Goal: Transaction & Acquisition: Purchase product/service

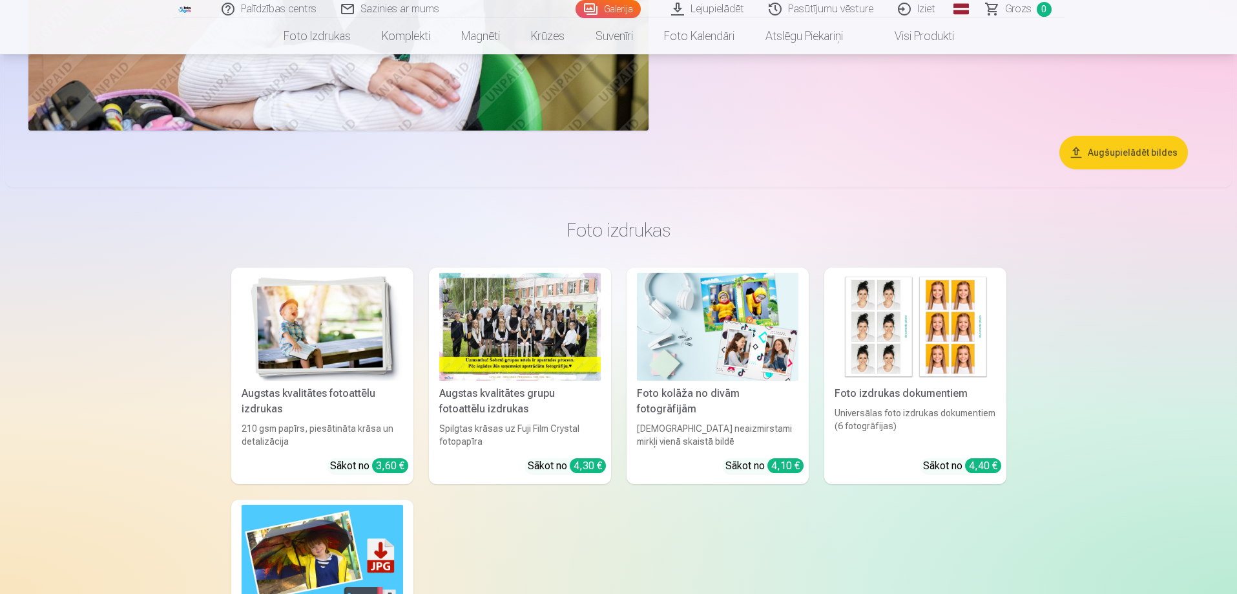
scroll to position [5557, 0]
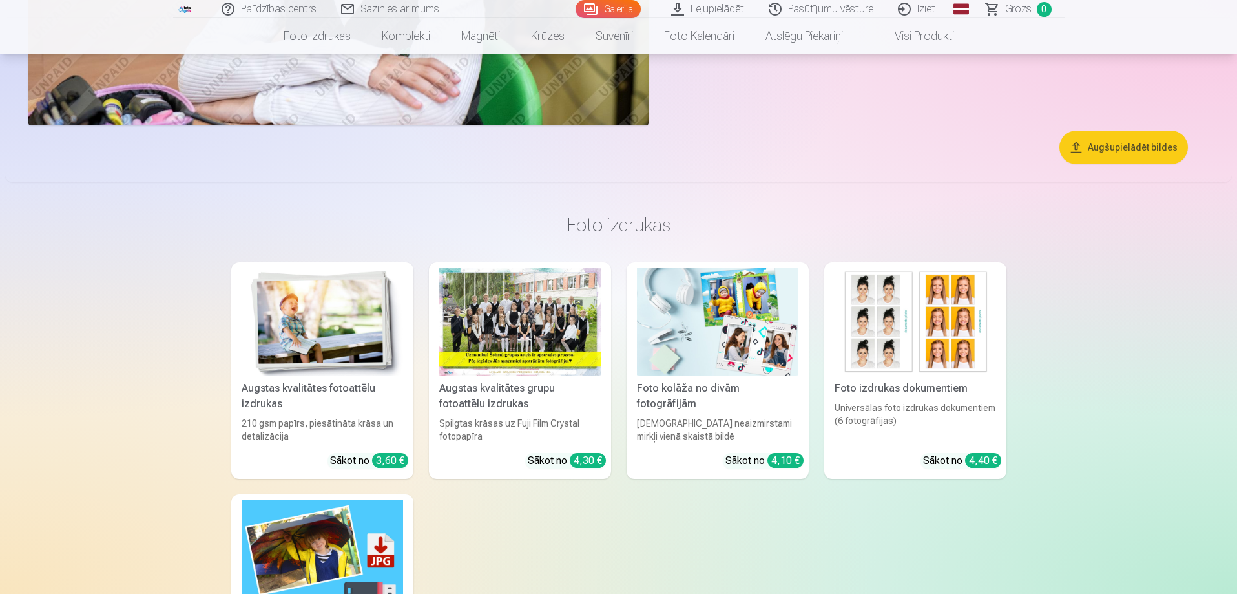
click at [508, 389] on div "Augstas kvalitātes grupu fotoattēlu izdrukas" at bounding box center [520, 396] width 172 height 31
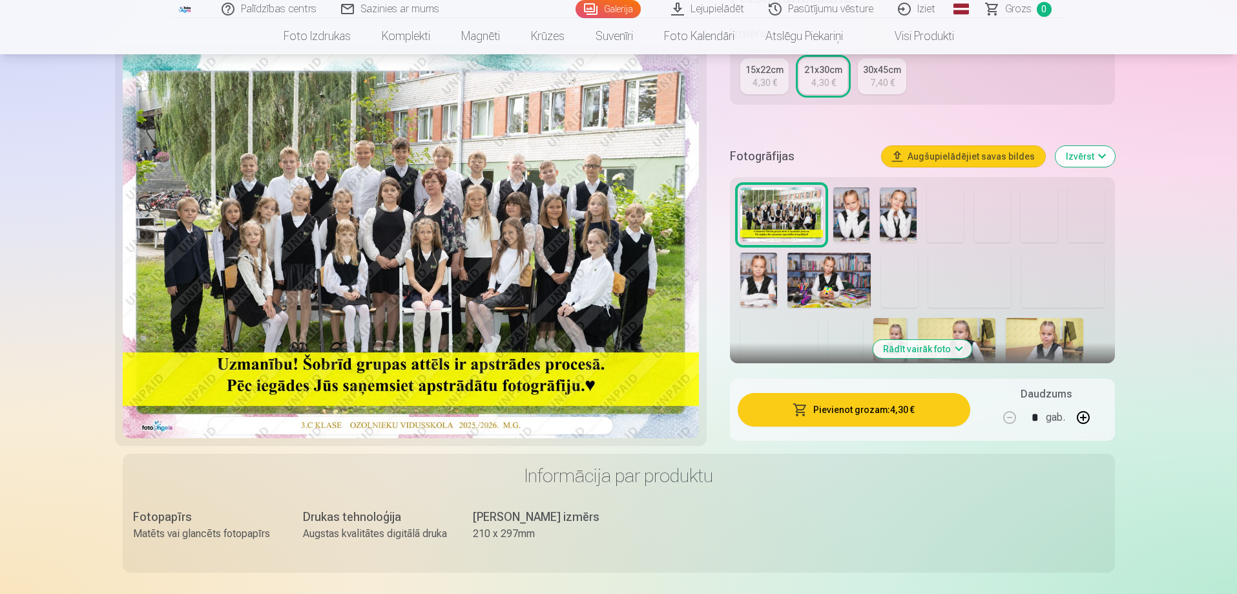
scroll to position [388, 0]
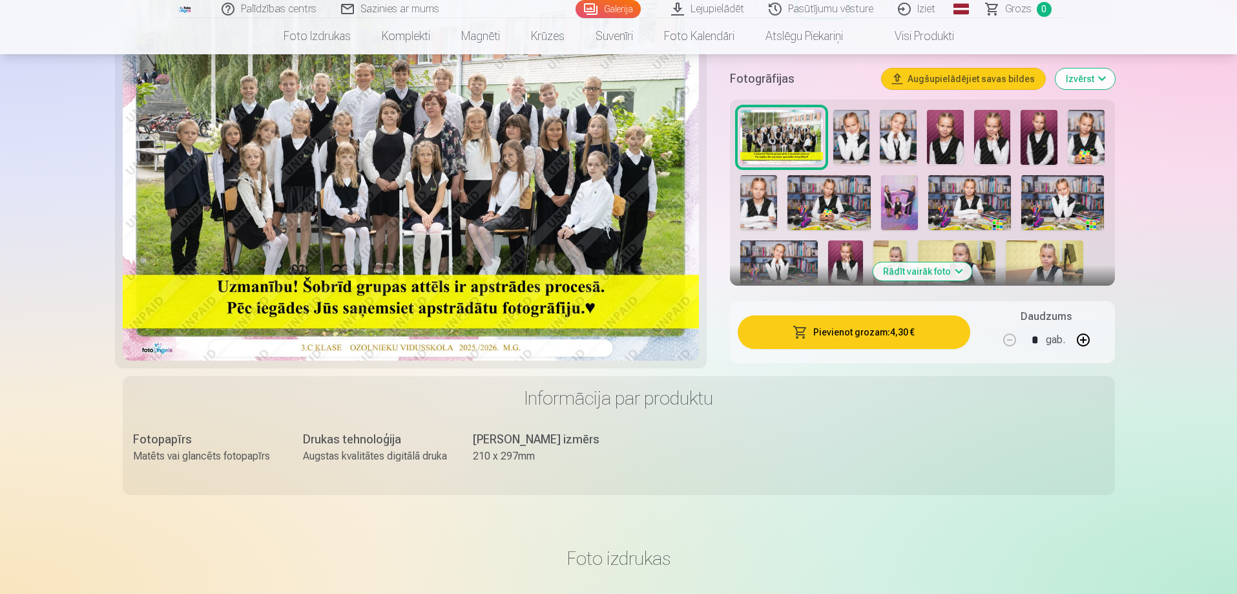
click at [919, 273] on button "Rādīt vairāk foto" at bounding box center [922, 271] width 99 height 18
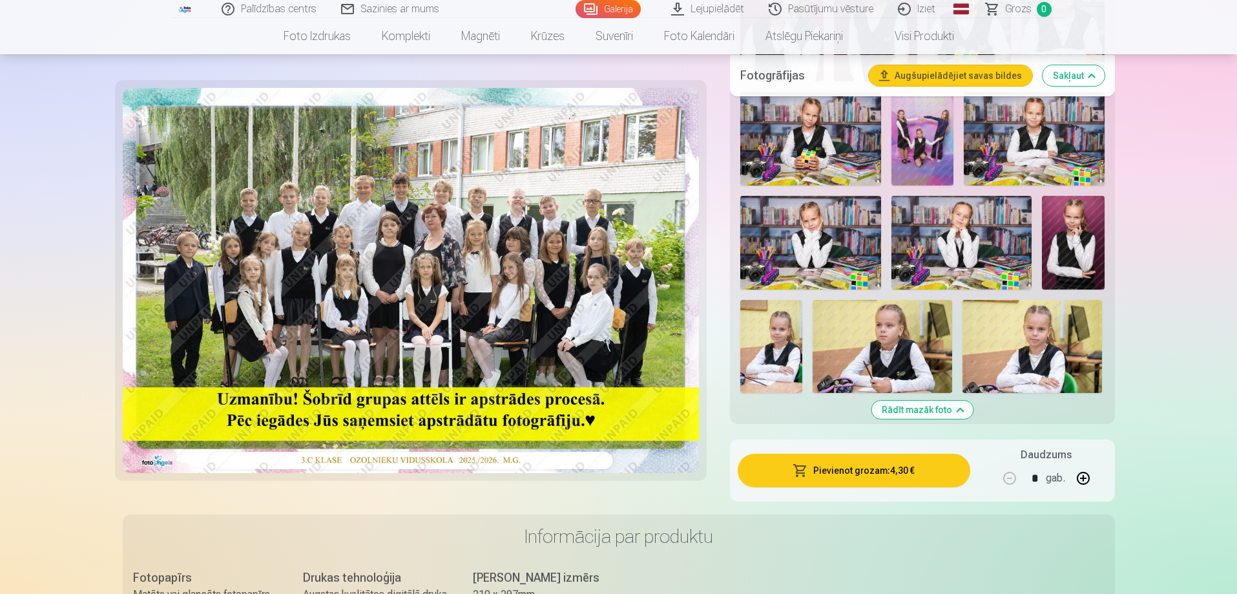
scroll to position [194, 0]
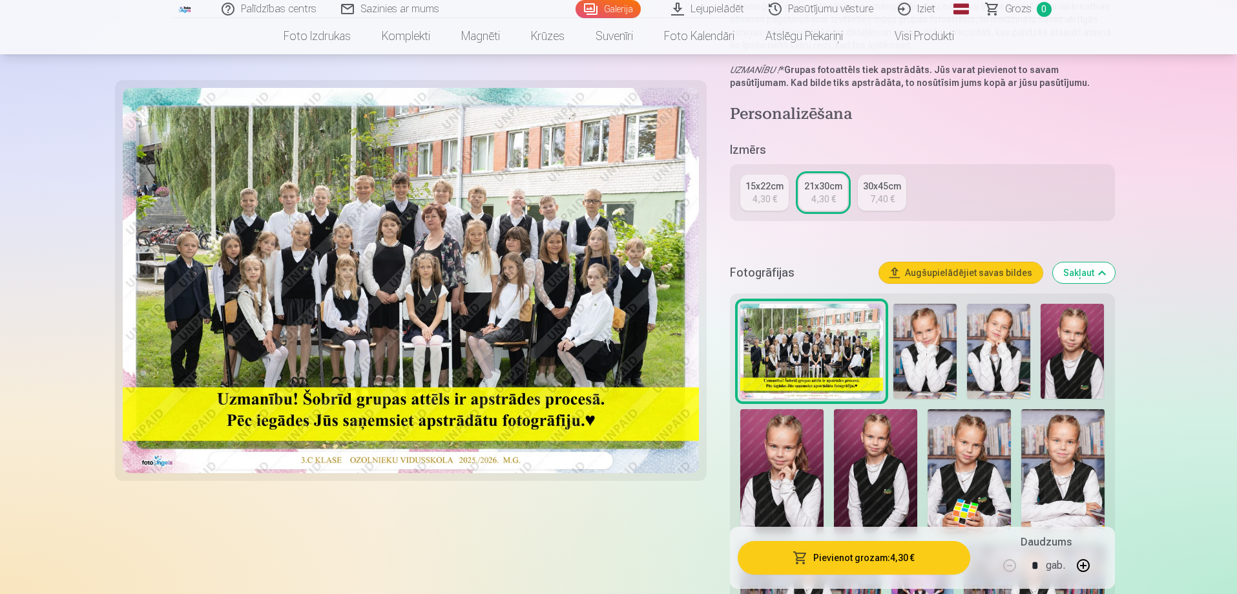
click at [334, 306] on img at bounding box center [411, 280] width 577 height 385
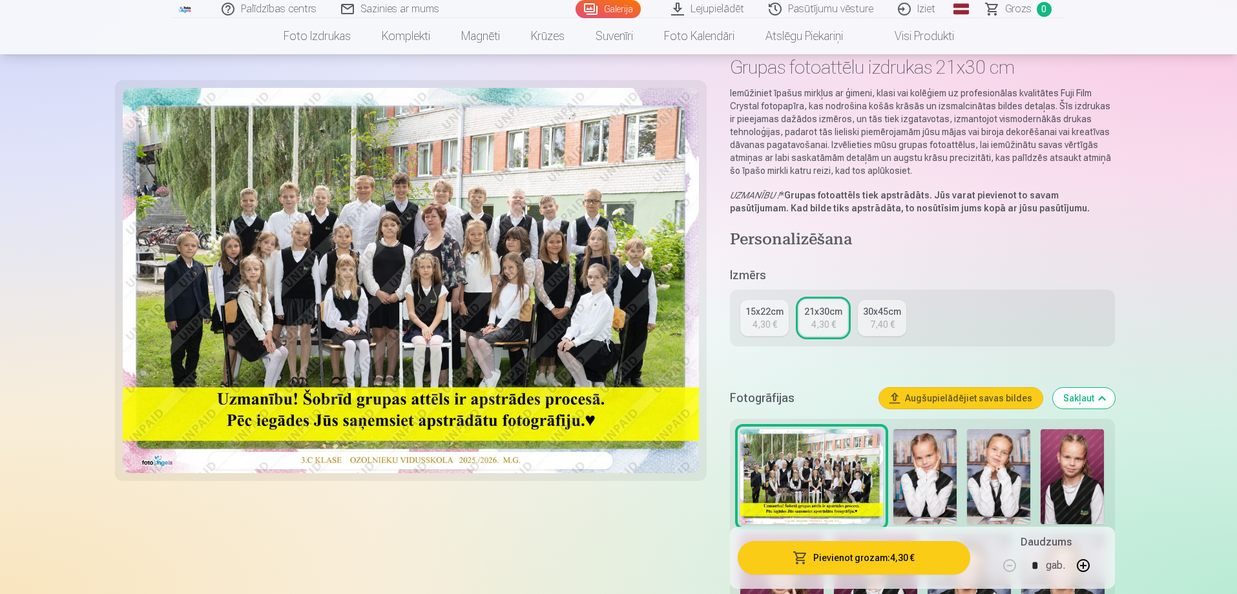
scroll to position [65, 0]
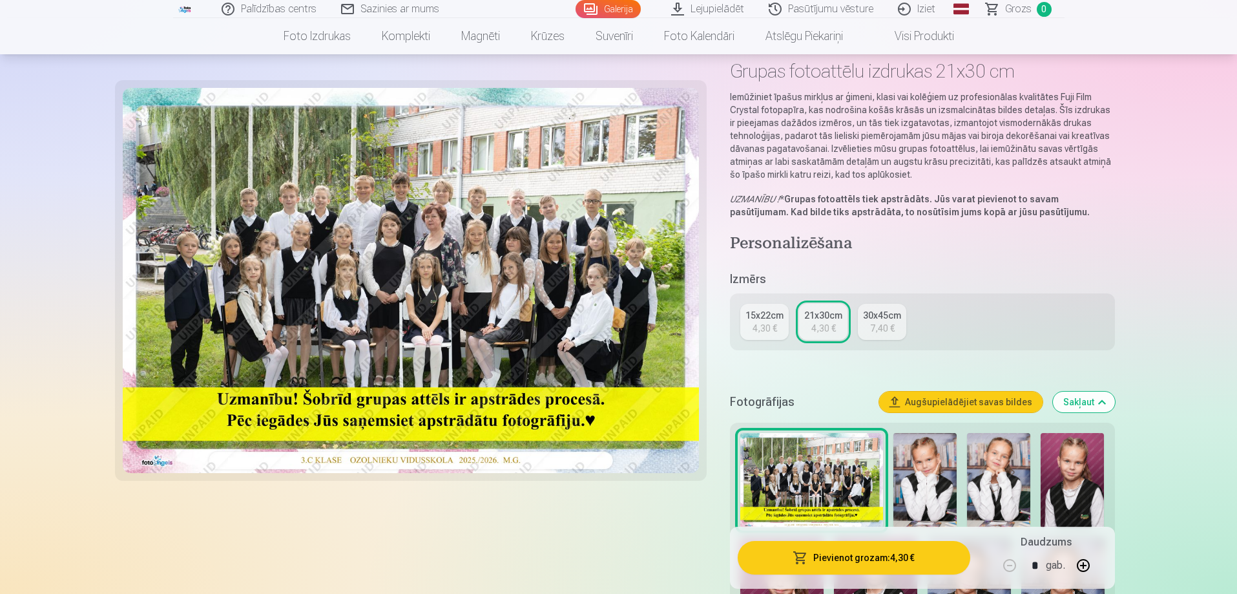
click at [476, 235] on img at bounding box center [411, 280] width 577 height 385
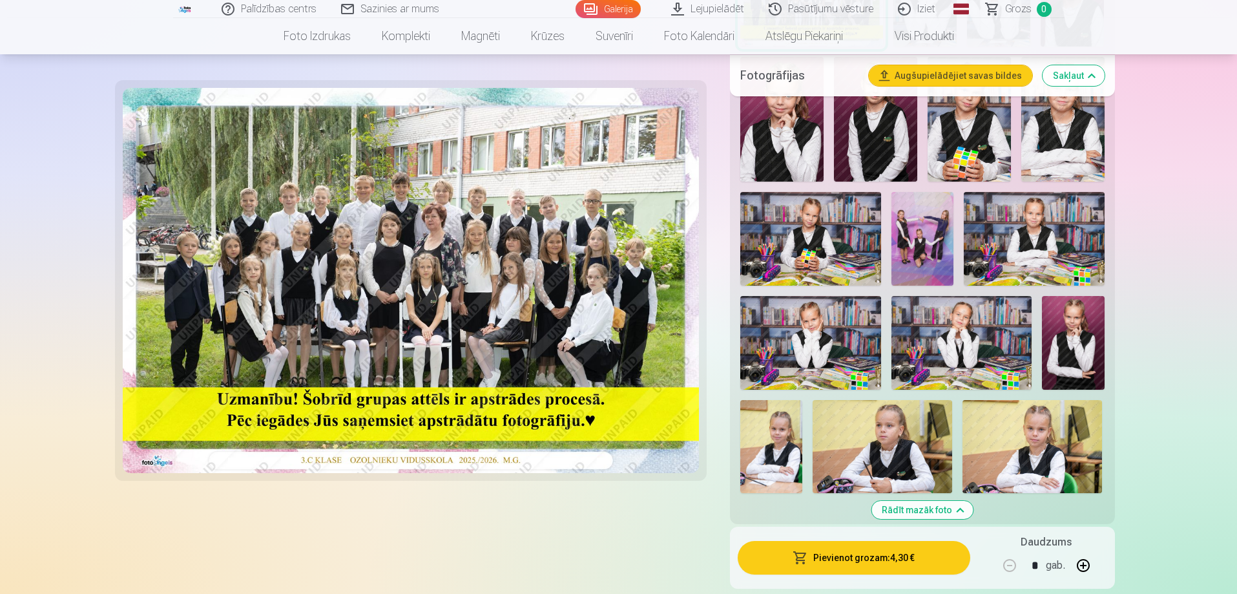
scroll to position [517, 0]
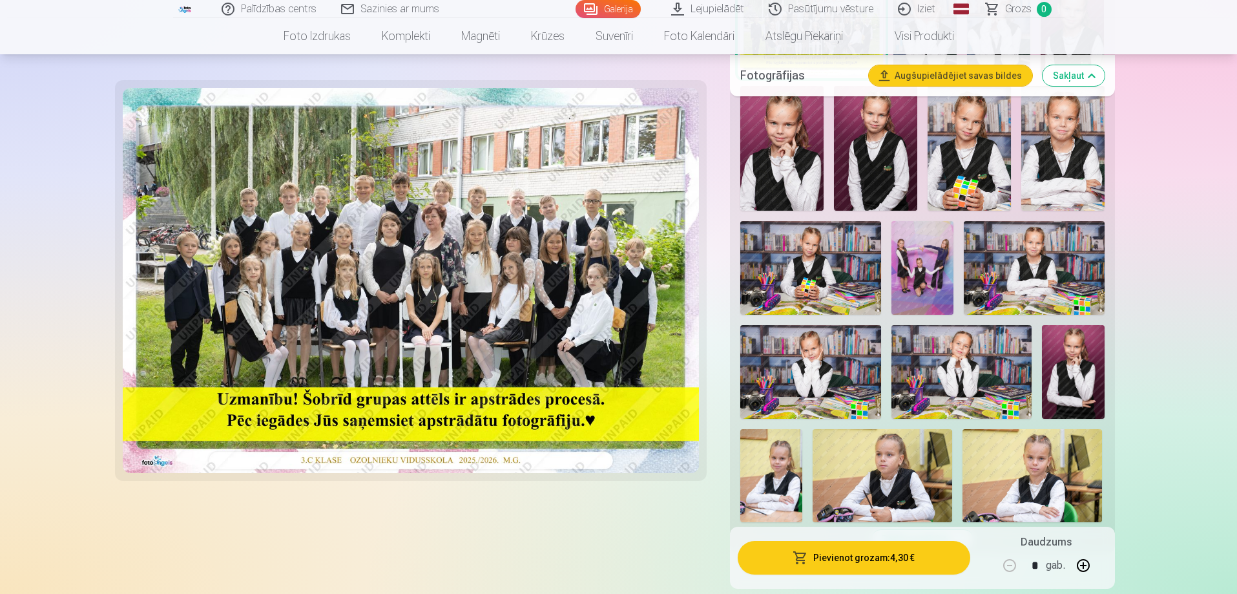
click at [921, 247] on img at bounding box center [923, 268] width 63 height 94
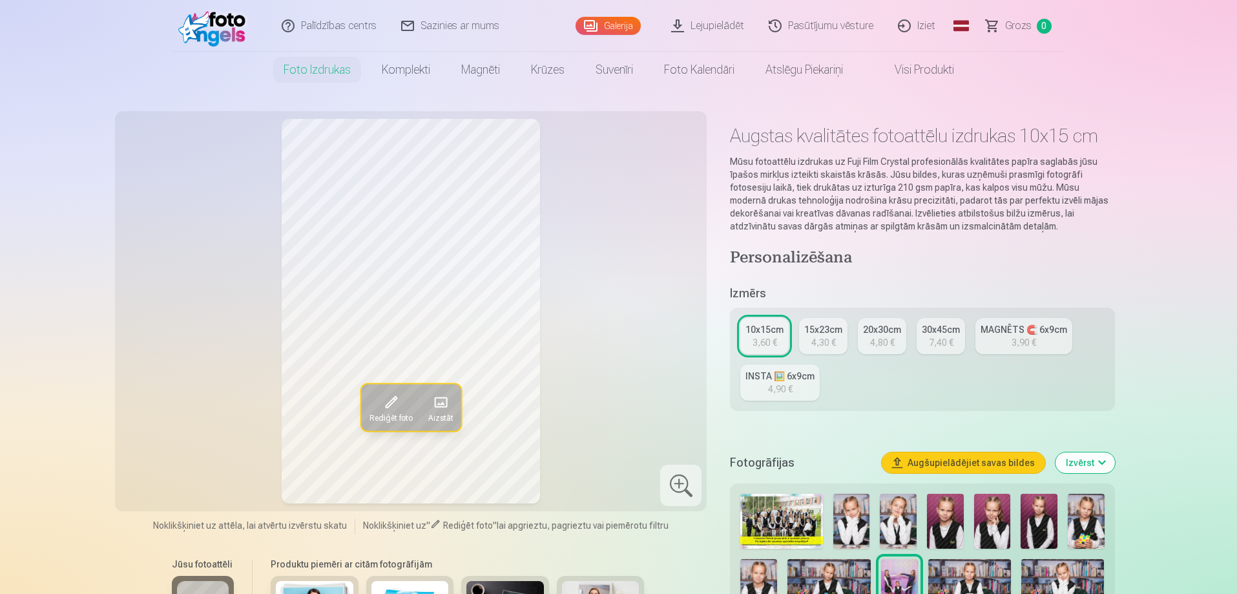
click at [435, 401] on span at bounding box center [440, 402] width 21 height 21
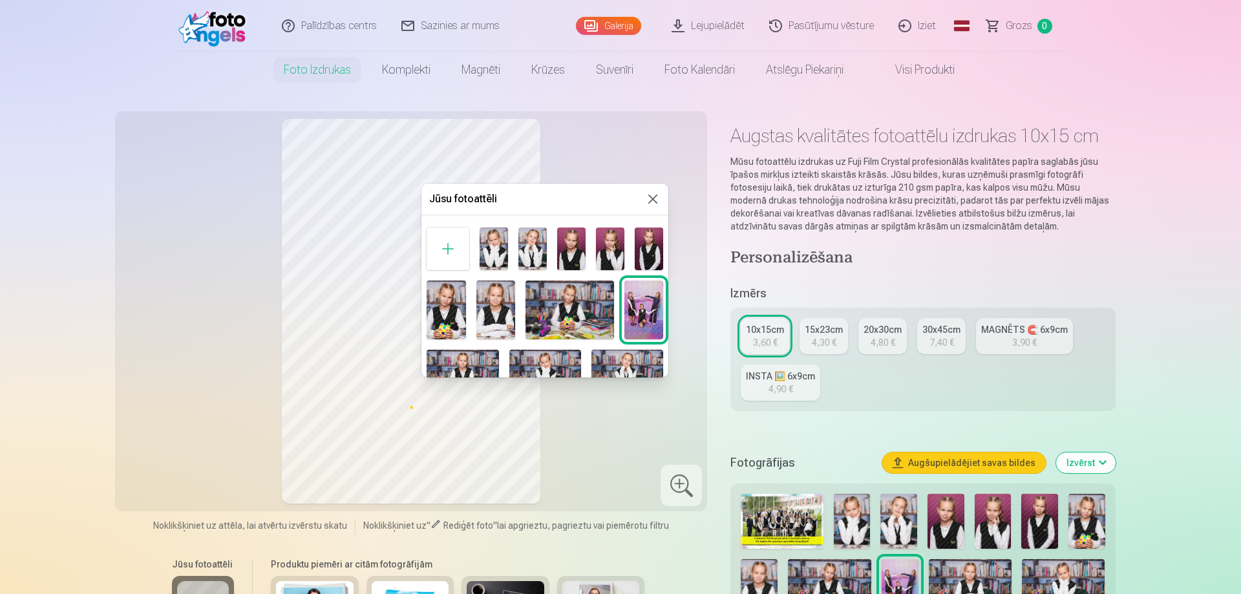
click at [446, 251] on div at bounding box center [447, 248] width 43 height 43
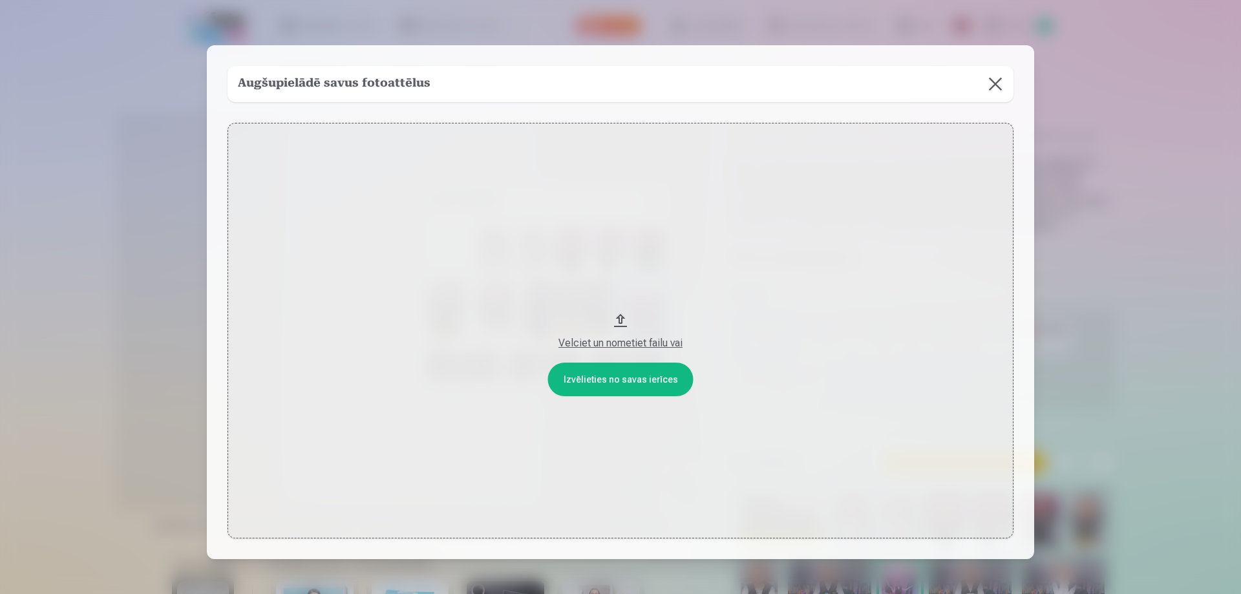
click at [992, 87] on button at bounding box center [995, 84] width 36 height 36
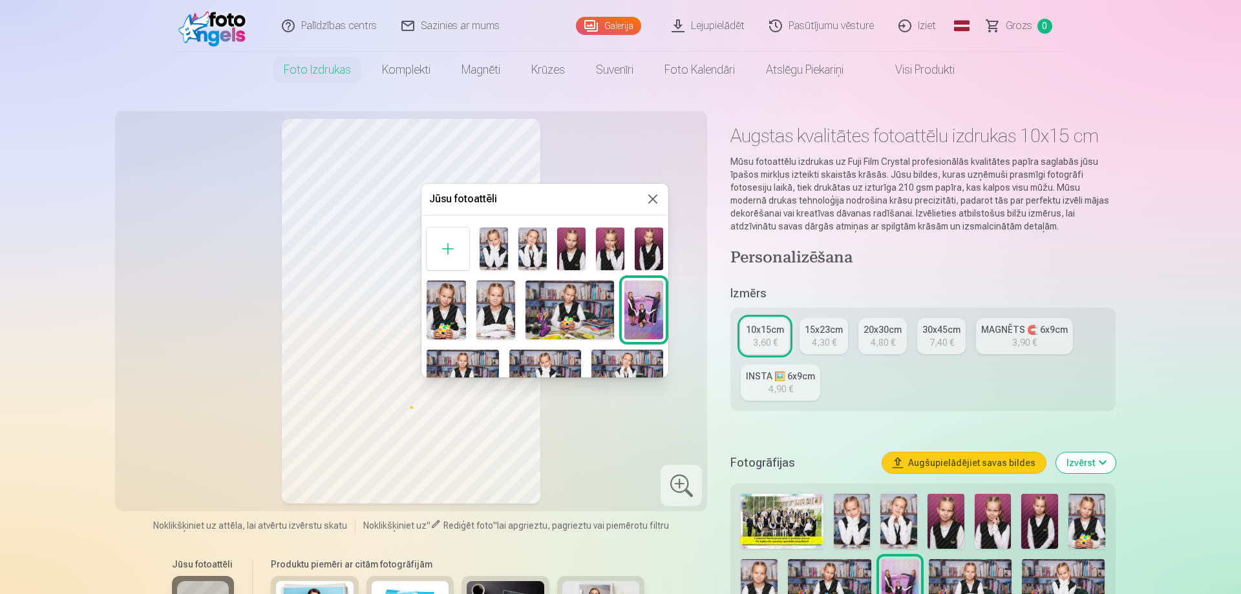
click at [495, 247] on img at bounding box center [493, 248] width 28 height 43
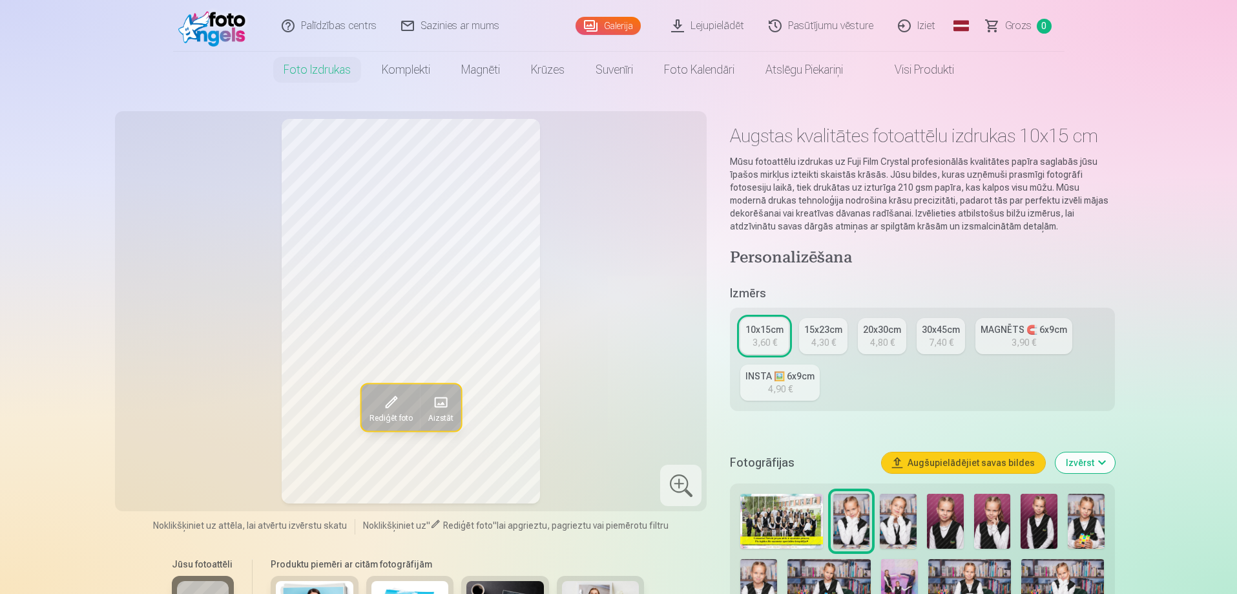
click at [812, 23] on link "Pasūtījumu vēsture" at bounding box center [821, 26] width 129 height 52
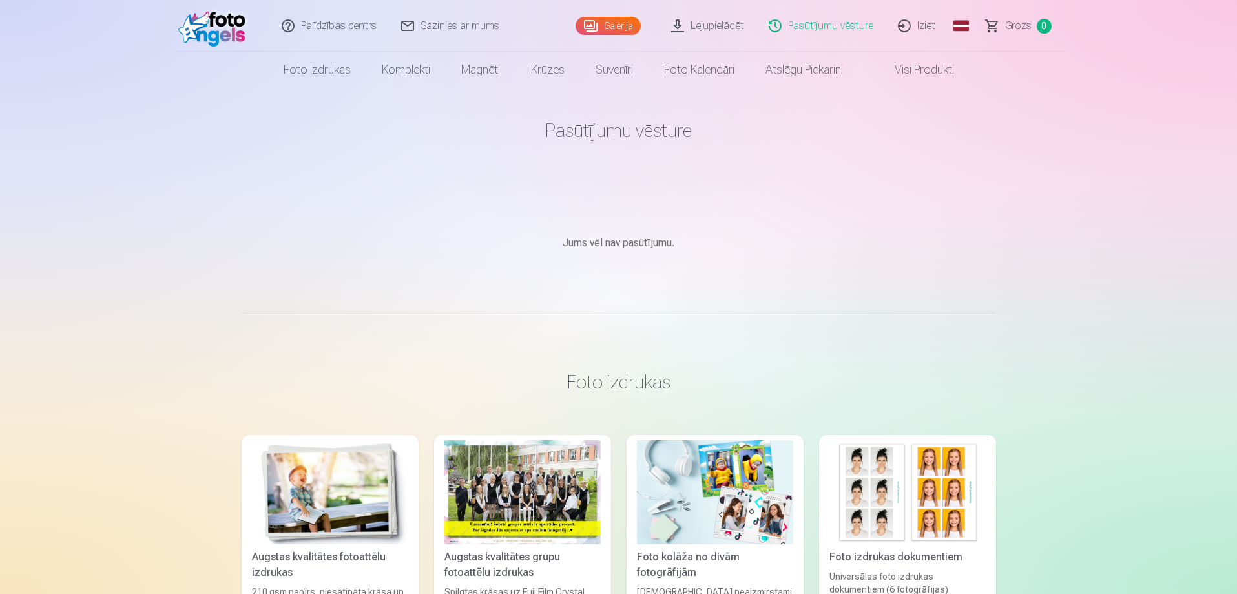
click at [720, 23] on link "Lejupielādēt" at bounding box center [709, 26] width 98 height 52
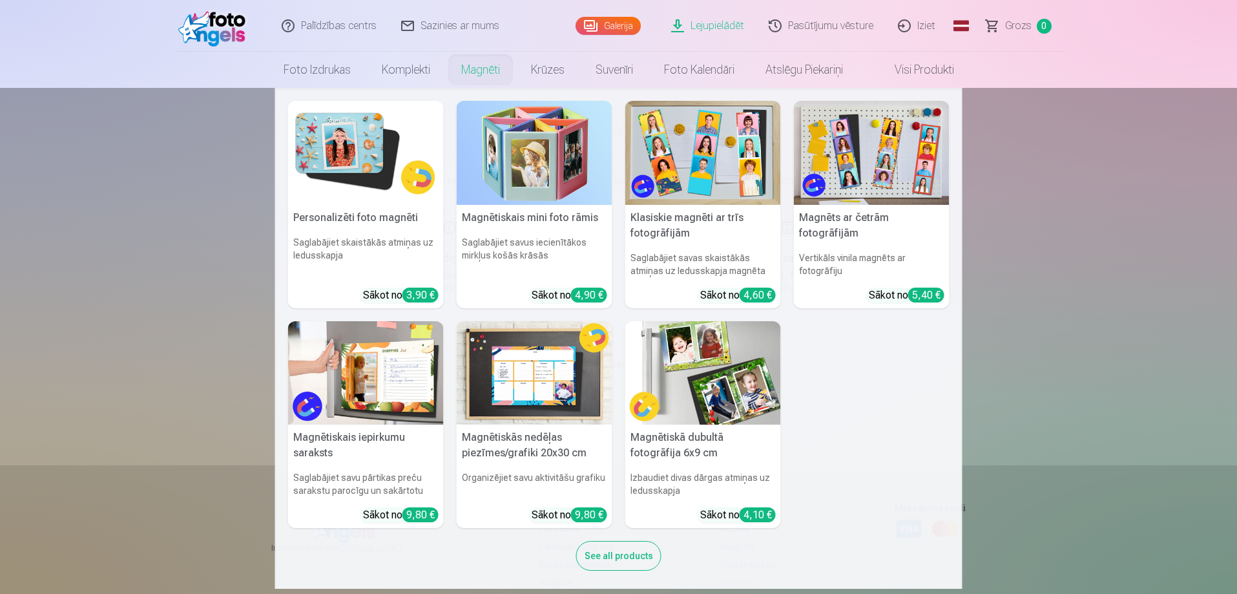
click at [474, 68] on link "Magnēti" at bounding box center [481, 70] width 70 height 36
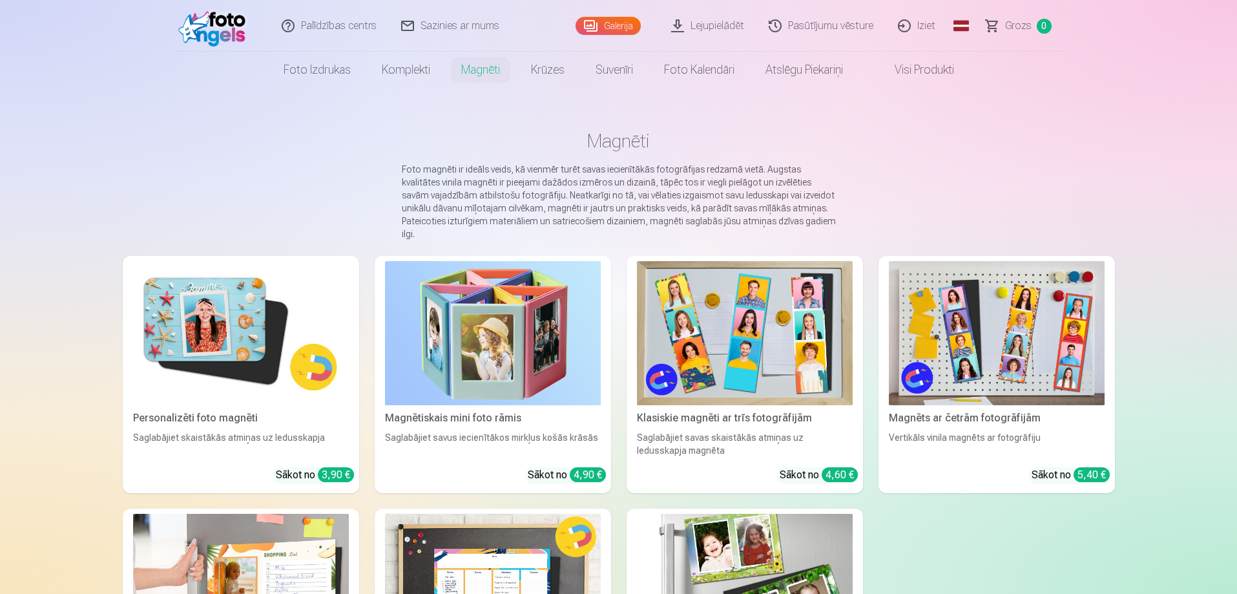
click at [246, 319] on img at bounding box center [241, 333] width 216 height 144
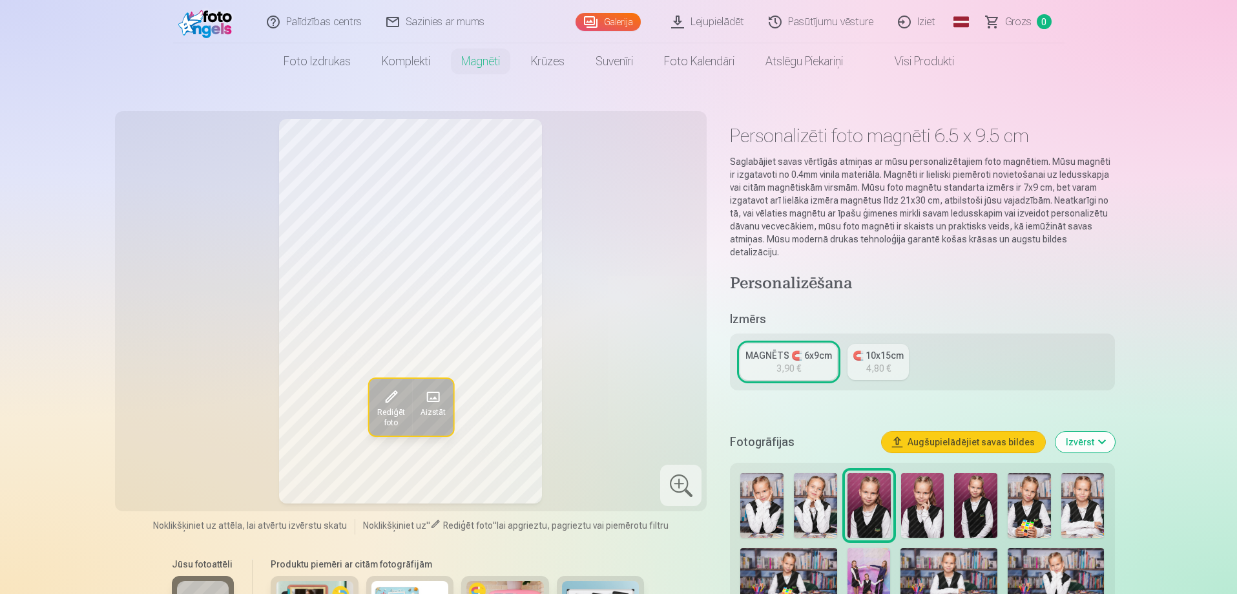
scroll to position [65, 0]
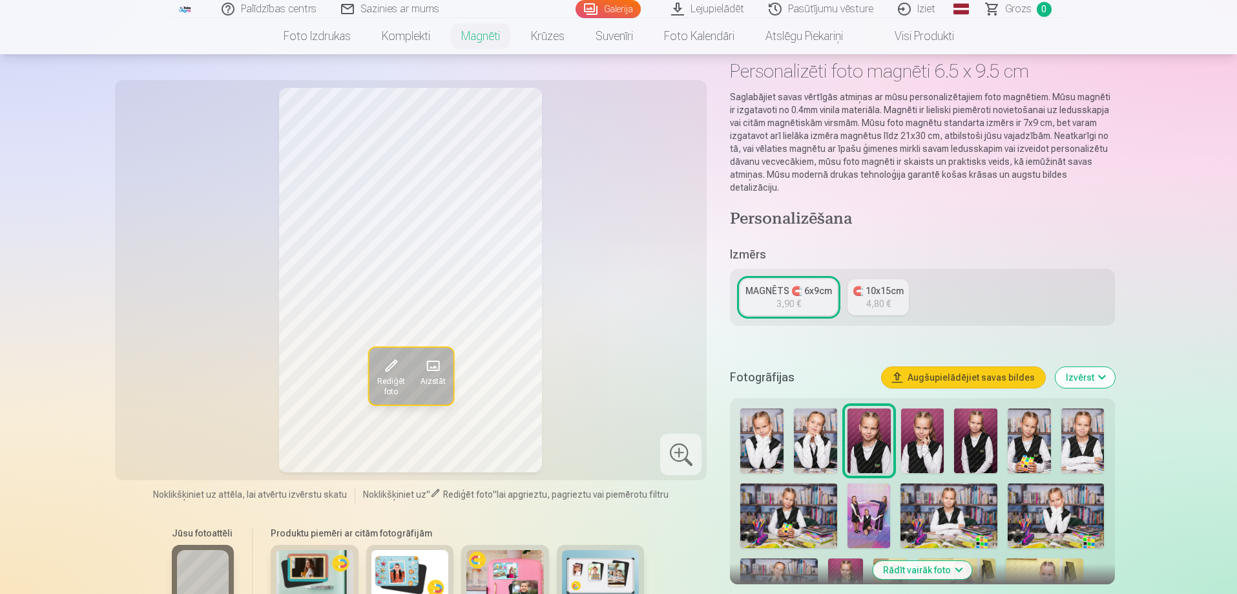
click at [386, 379] on span "Rediģēt foto" at bounding box center [391, 386] width 28 height 21
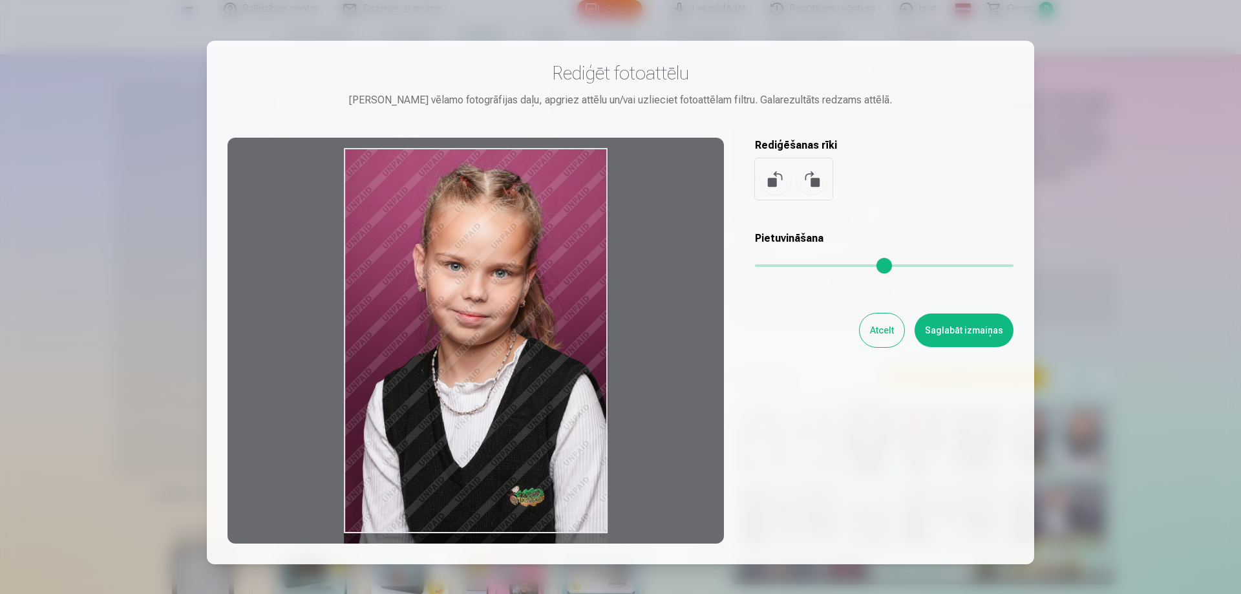
drag, startPoint x: 514, startPoint y: 358, endPoint x: 437, endPoint y: 366, distance: 77.9
click at [437, 366] on div at bounding box center [475, 341] width 496 height 406
drag, startPoint x: 459, startPoint y: 304, endPoint x: 516, endPoint y: 305, distance: 57.5
click at [516, 305] on div at bounding box center [475, 341] width 496 height 406
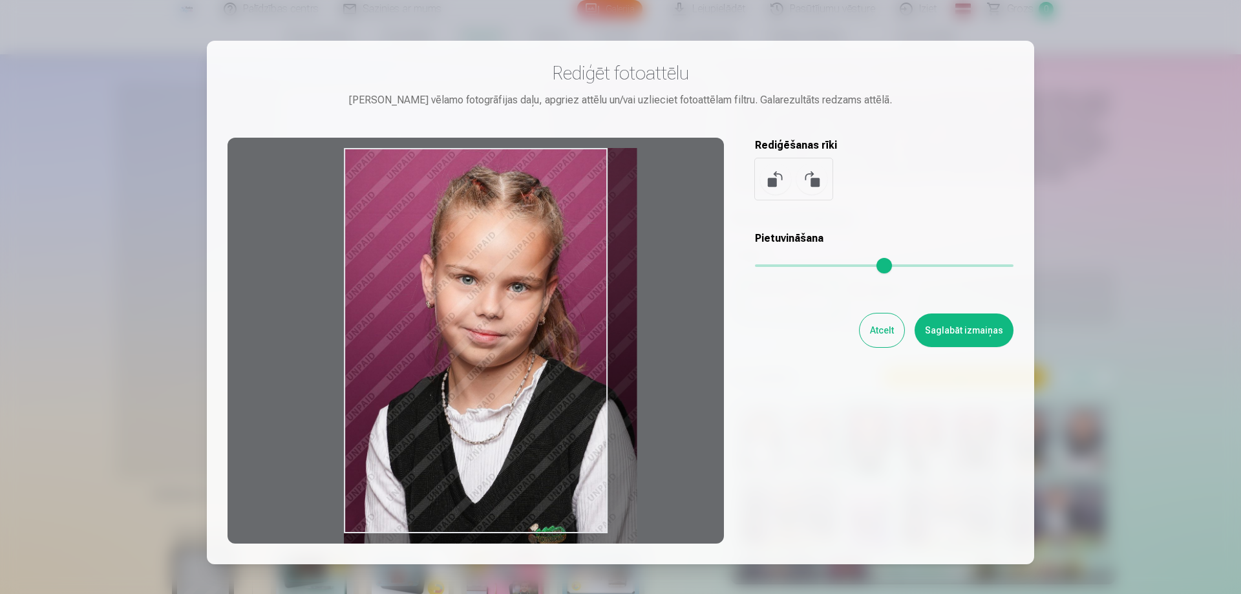
type input "*"
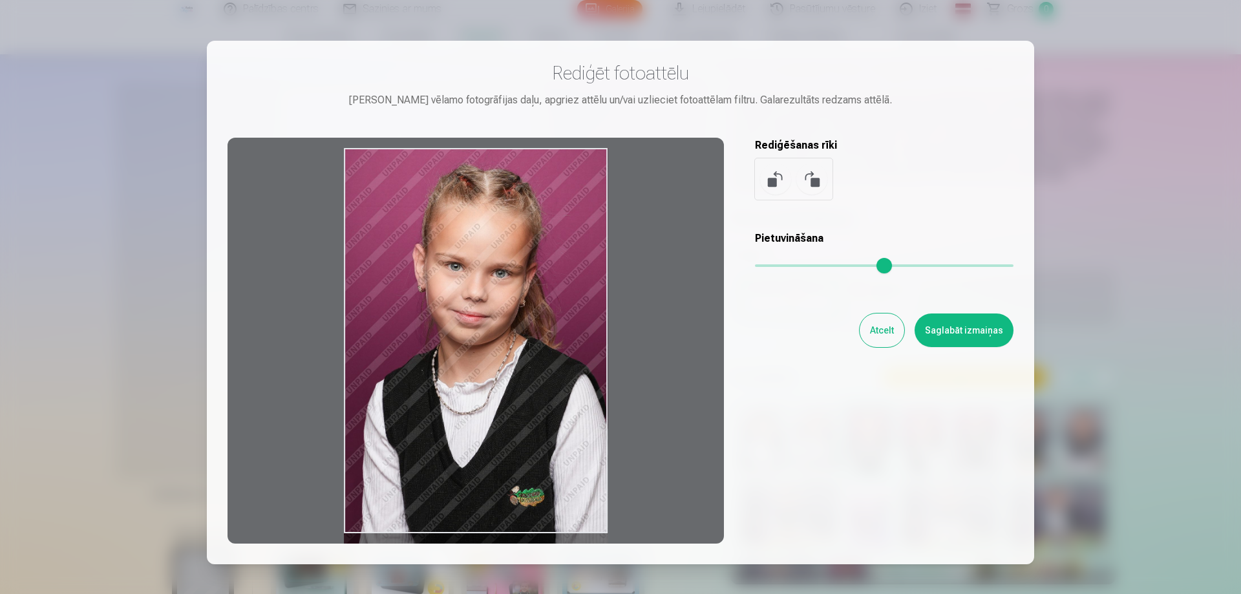
drag, startPoint x: 757, startPoint y: 268, endPoint x: 717, endPoint y: 274, distance: 40.5
click at [755, 267] on input "range" at bounding box center [884, 265] width 258 height 3
click at [890, 330] on button "Atcelt" at bounding box center [881, 330] width 45 height 34
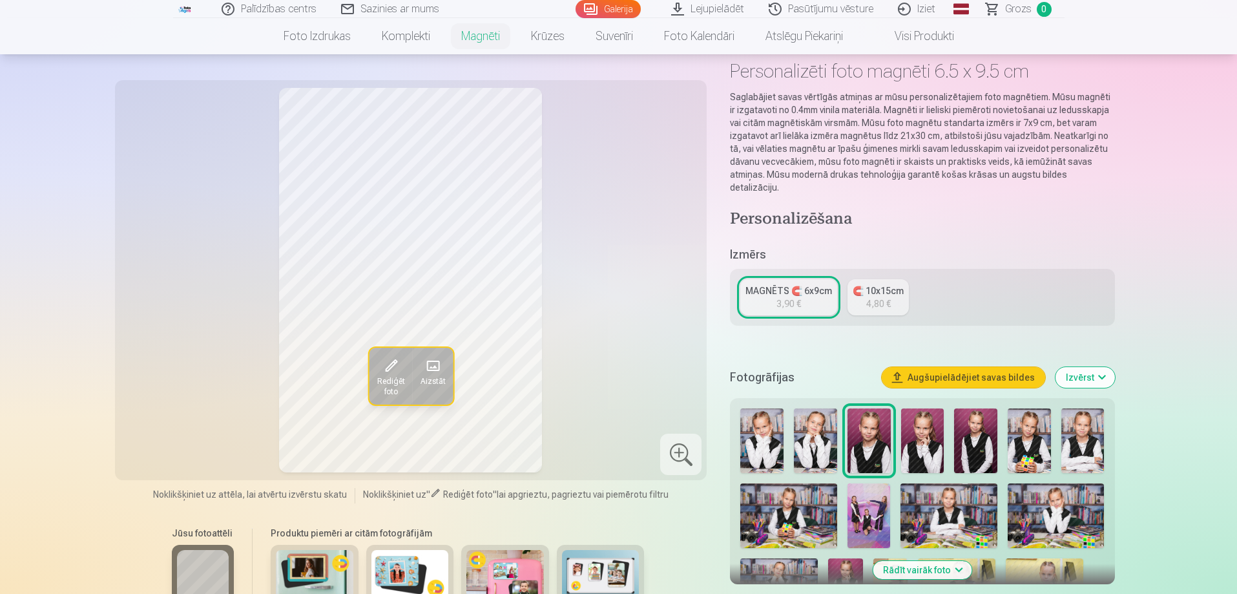
click at [757, 419] on img at bounding box center [761, 440] width 43 height 65
click at [879, 426] on img at bounding box center [869, 440] width 43 height 65
click at [377, 379] on span "Rediģēt foto" at bounding box center [391, 386] width 28 height 21
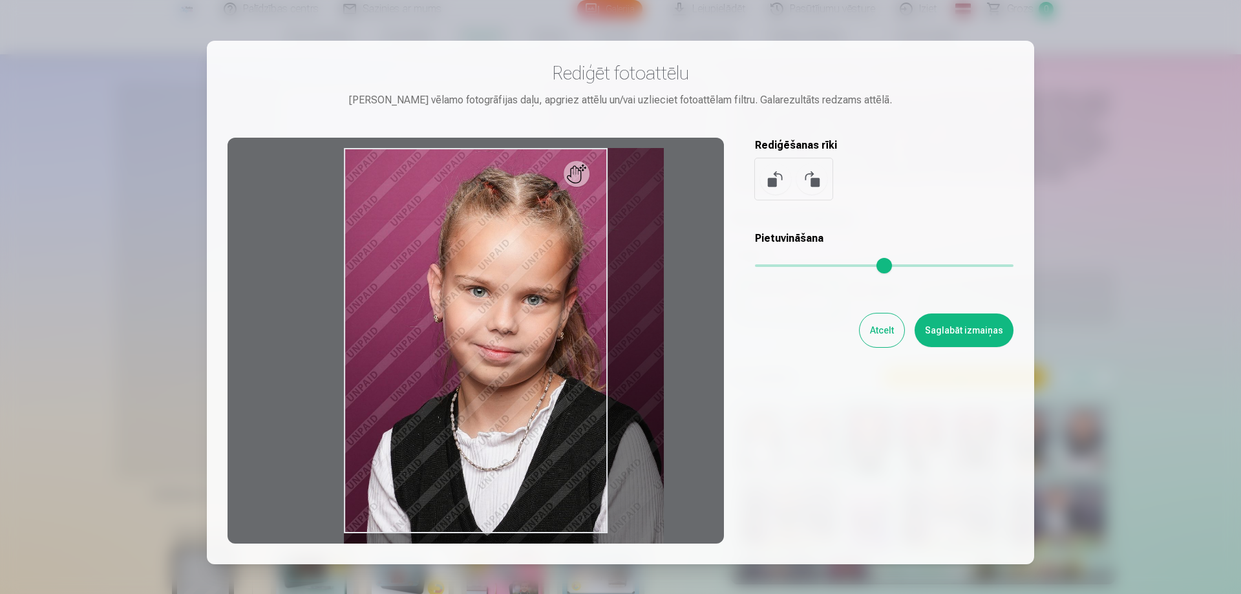
drag, startPoint x: 769, startPoint y: 266, endPoint x: 808, endPoint y: 271, distance: 39.1
type input "****"
click at [808, 267] on input "range" at bounding box center [884, 265] width 258 height 3
drag, startPoint x: 460, startPoint y: 372, endPoint x: 532, endPoint y: 366, distance: 72.7
click at [530, 379] on div at bounding box center [475, 341] width 496 height 406
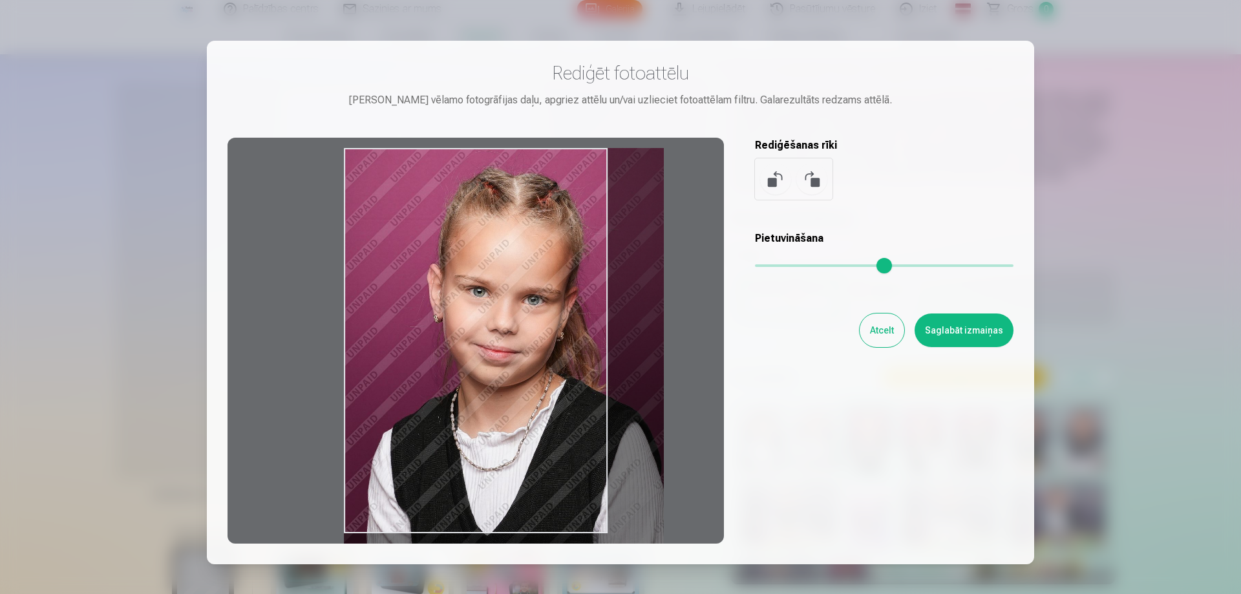
click at [616, 315] on div at bounding box center [475, 341] width 496 height 406
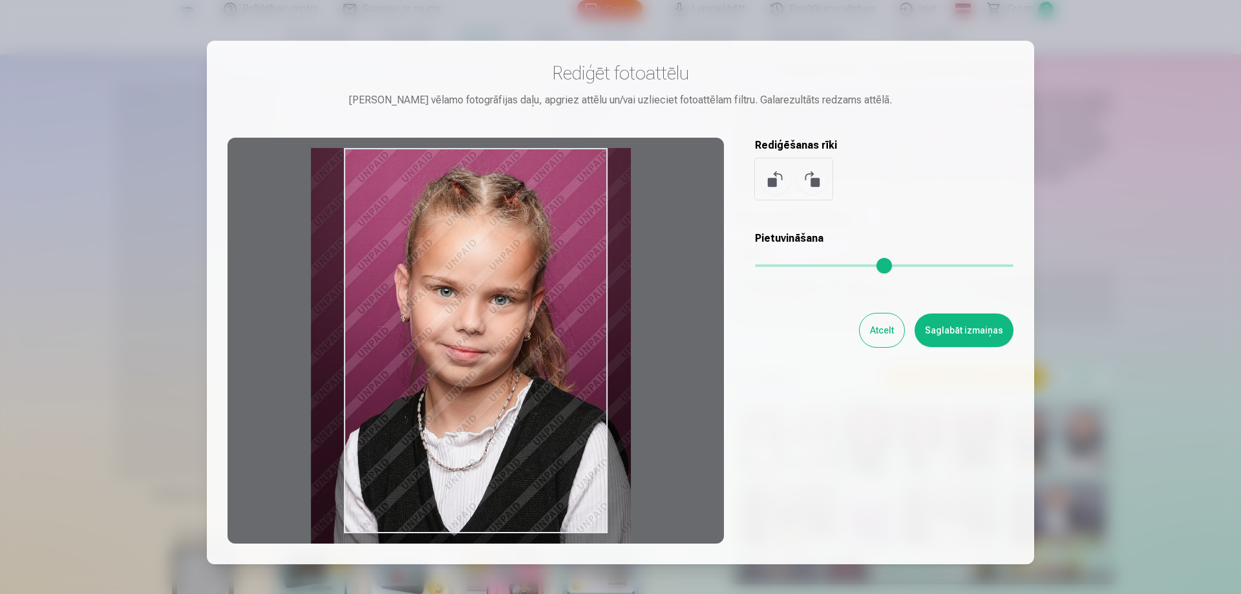
drag, startPoint x: 589, startPoint y: 163, endPoint x: 556, endPoint y: 200, distance: 48.9
click at [556, 200] on div at bounding box center [475, 341] width 496 height 406
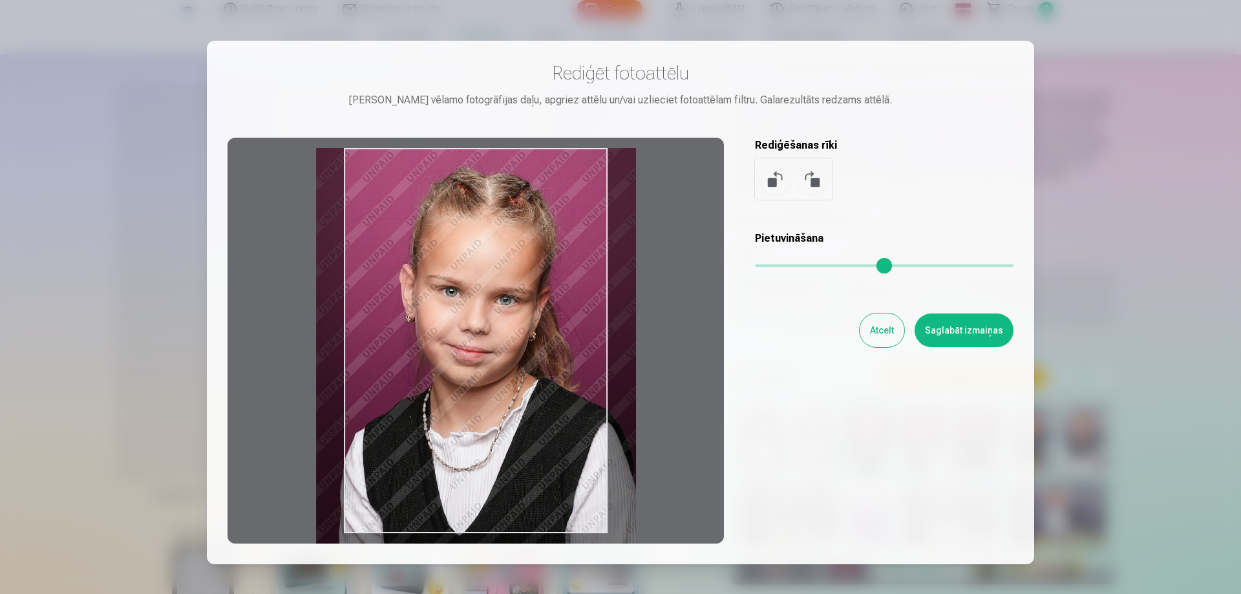
drag, startPoint x: 463, startPoint y: 535, endPoint x: 468, endPoint y: 581, distance: 46.2
click at [468, 581] on div "​ Rediģēt fotoattēlu Pietuvini vēlamo fotogrāfijas daļu, apgriez attēlu un/vai …" at bounding box center [620, 341] width 1241 height 682
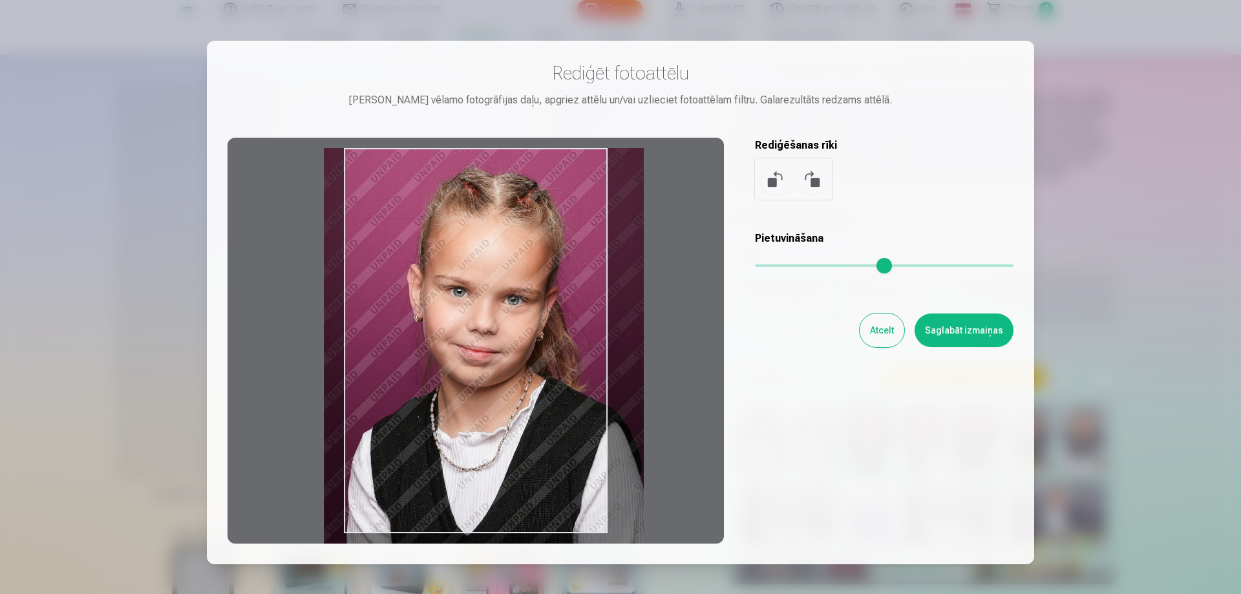
drag, startPoint x: 514, startPoint y: 500, endPoint x: 521, endPoint y: 503, distance: 8.4
click at [521, 503] on div at bounding box center [475, 341] width 496 height 406
click at [876, 335] on button "Atcelt" at bounding box center [881, 330] width 45 height 34
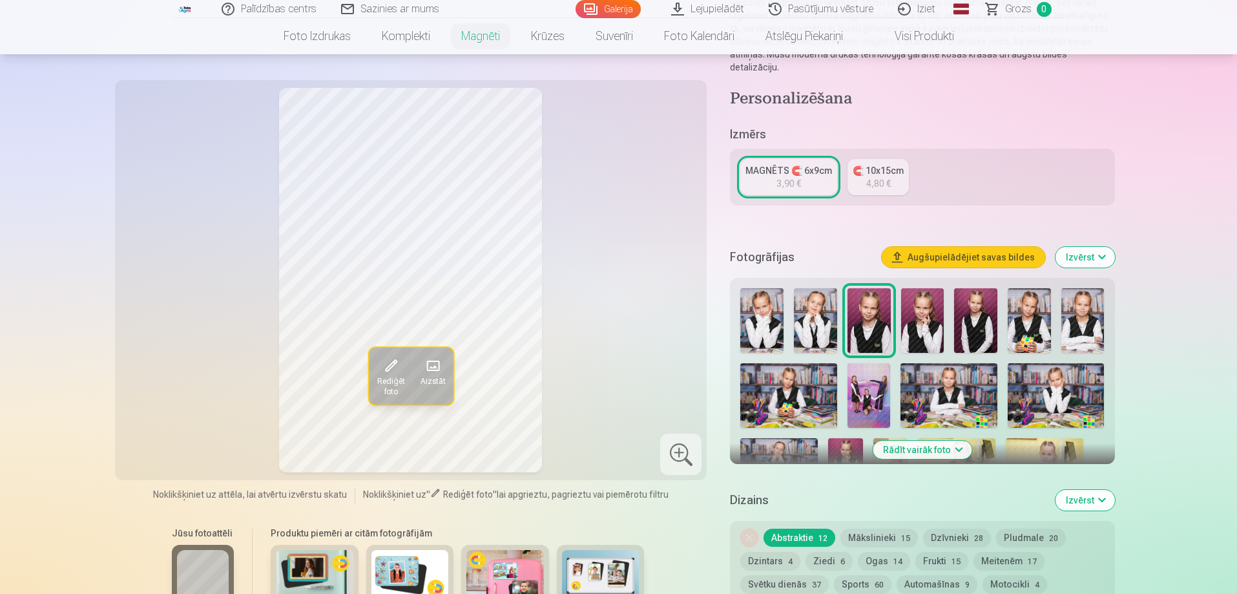
scroll to position [194, 0]
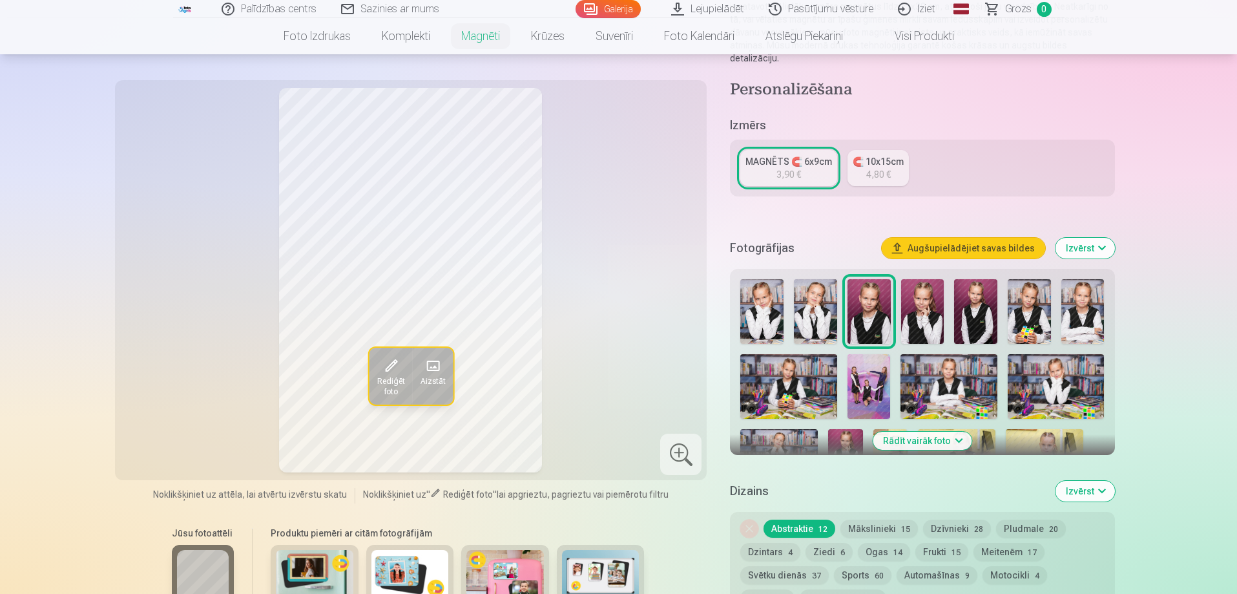
click at [761, 298] on img at bounding box center [761, 311] width 43 height 65
click at [812, 293] on img at bounding box center [815, 311] width 43 height 65
click at [1038, 298] on img at bounding box center [1029, 311] width 43 height 65
click at [1087, 301] on img at bounding box center [1083, 311] width 43 height 65
click at [775, 367] on img at bounding box center [788, 386] width 97 height 65
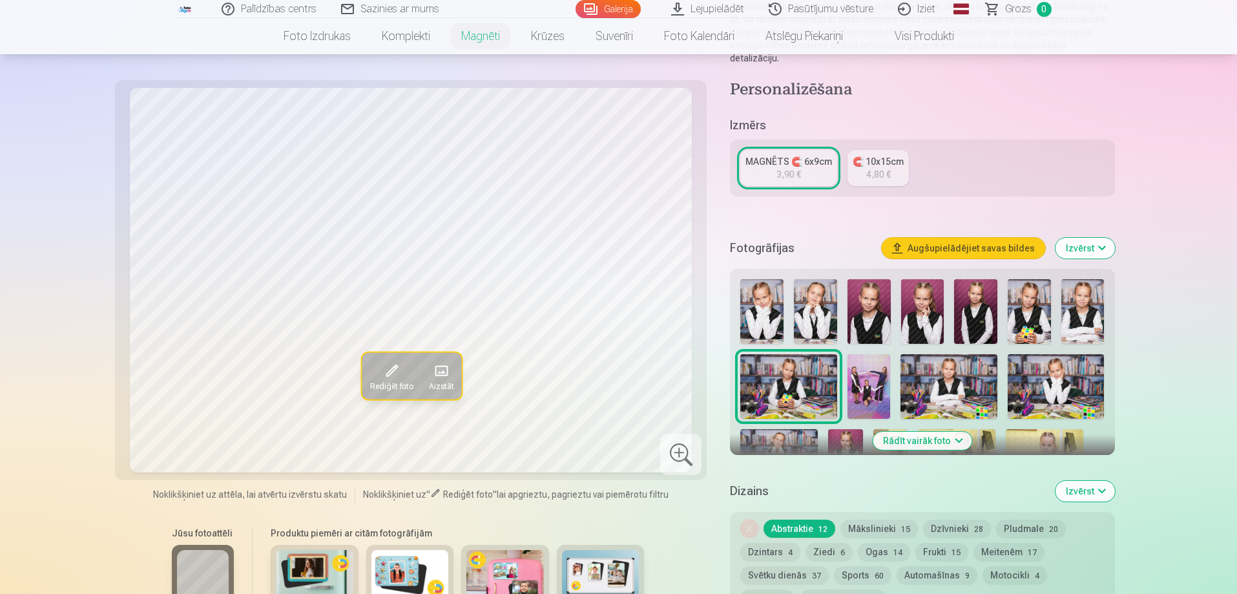
click at [1033, 293] on img at bounding box center [1029, 311] width 43 height 65
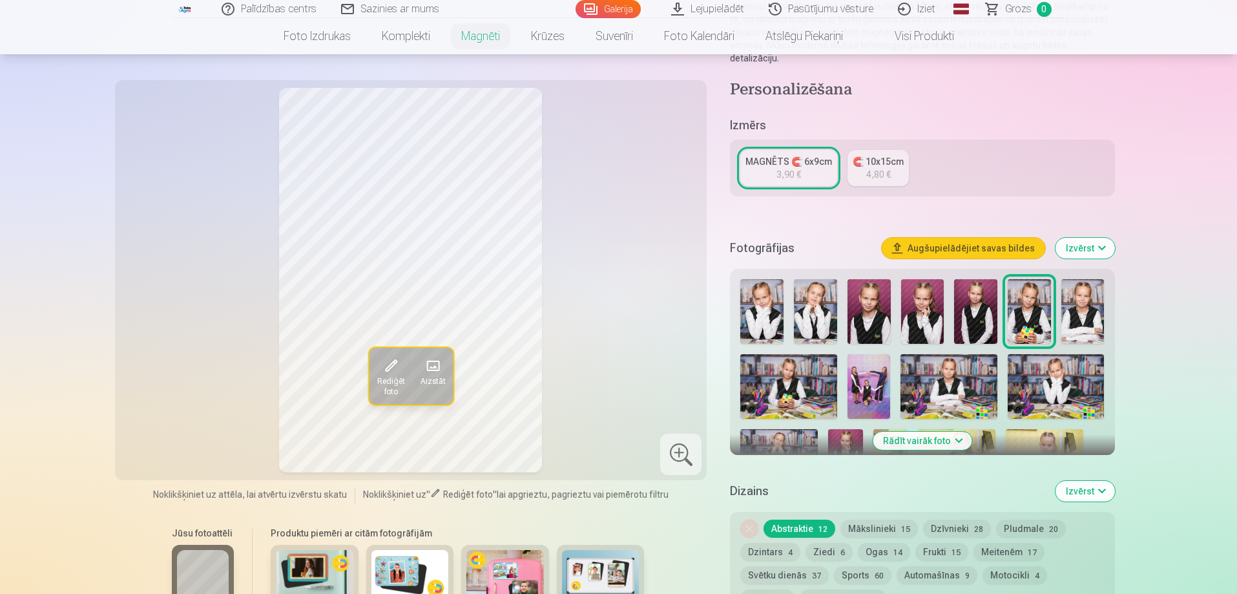
click at [949, 370] on img at bounding box center [949, 386] width 97 height 65
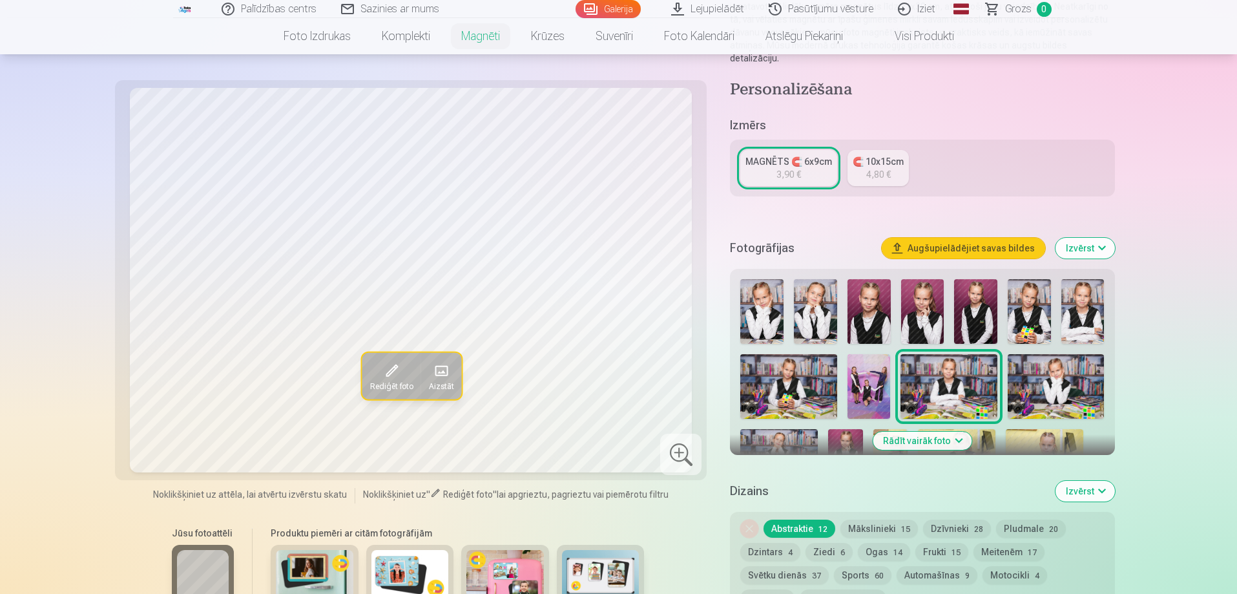
click at [1045, 361] on img at bounding box center [1056, 386] width 97 height 65
click at [760, 300] on img at bounding box center [761, 311] width 43 height 65
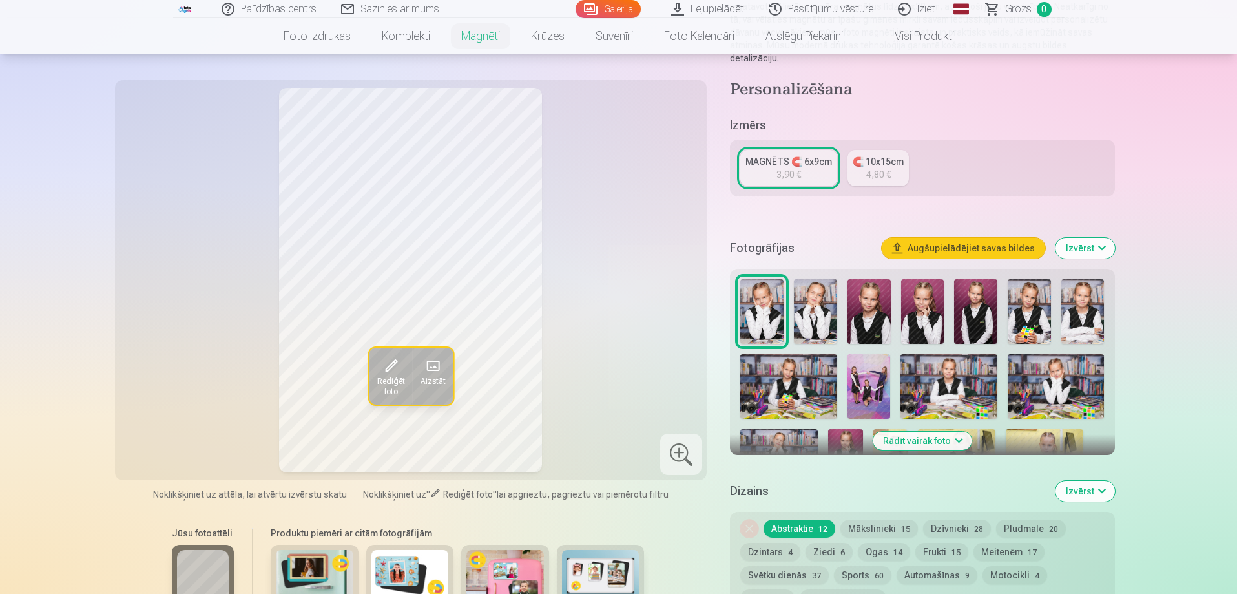
click at [1032, 363] on img at bounding box center [1056, 386] width 97 height 65
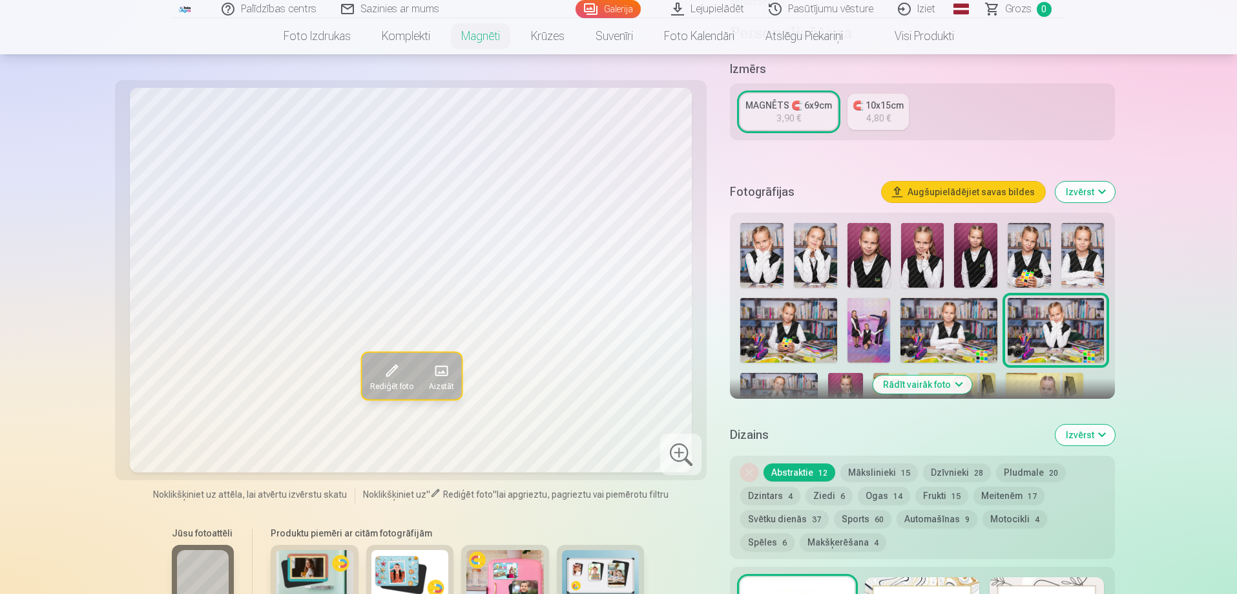
scroll to position [388, 0]
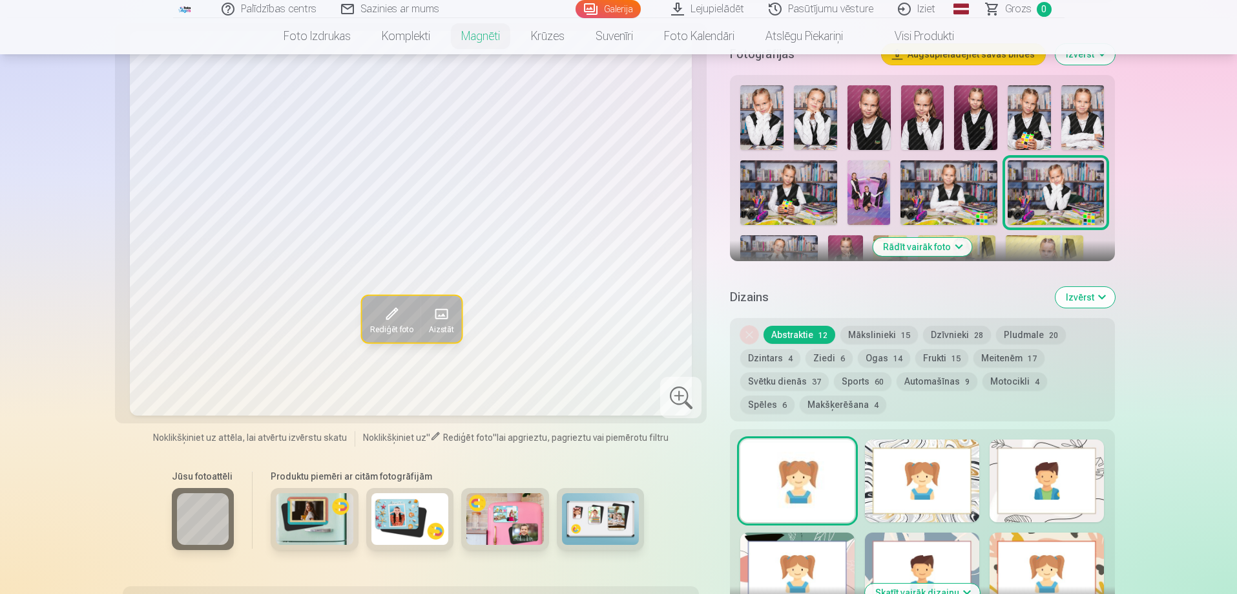
click at [936, 238] on button "Rādīt vairāk foto" at bounding box center [922, 247] width 99 height 18
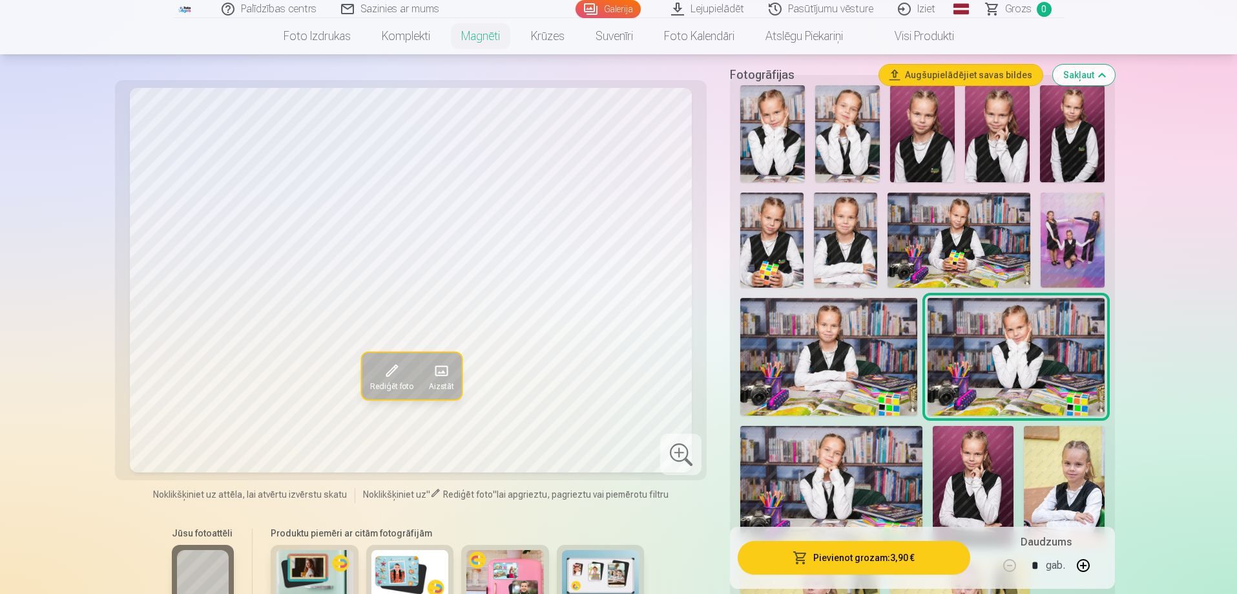
click at [814, 465] on img at bounding box center [831, 486] width 182 height 121
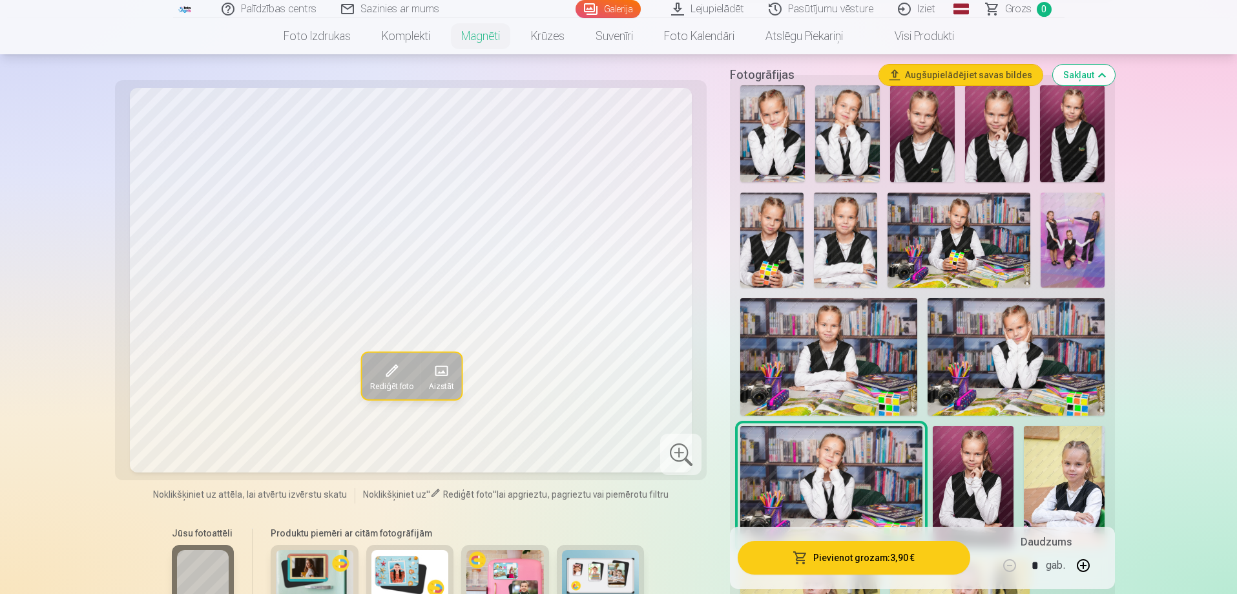
click at [1045, 459] on img at bounding box center [1064, 486] width 81 height 121
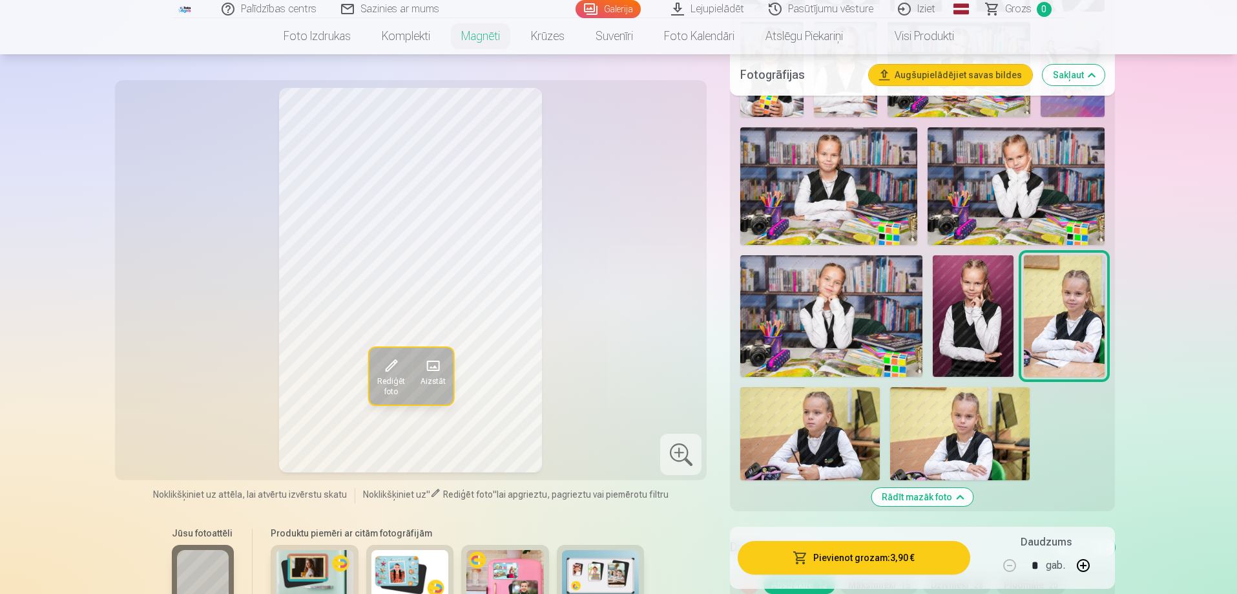
scroll to position [582, 0]
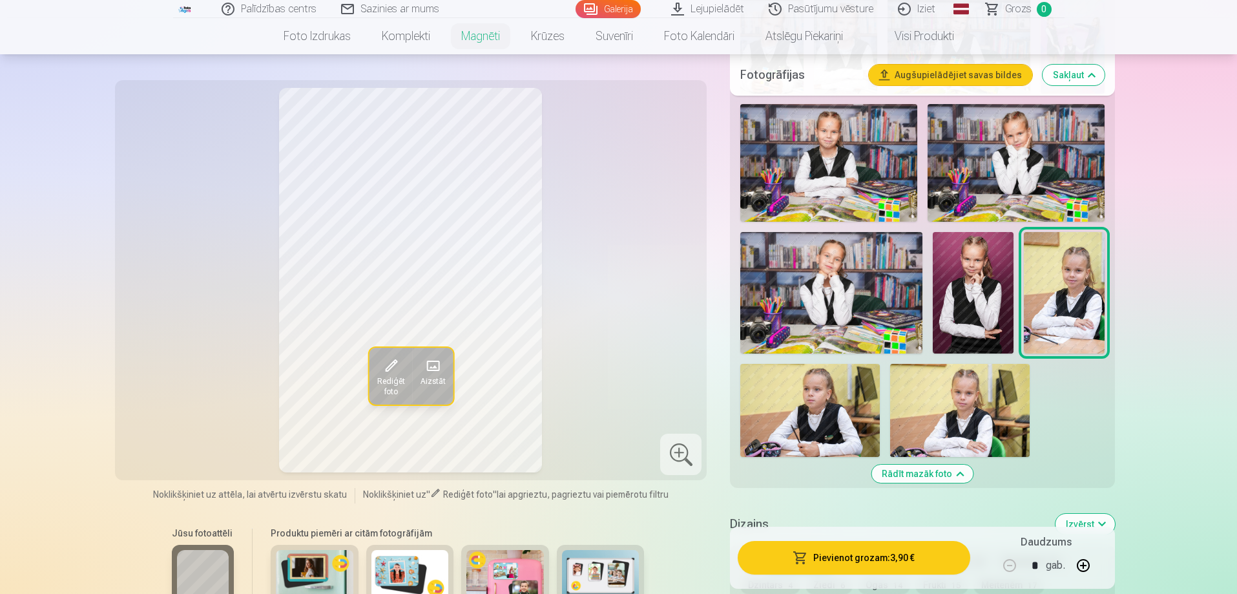
click at [836, 398] on img at bounding box center [810, 410] width 140 height 93
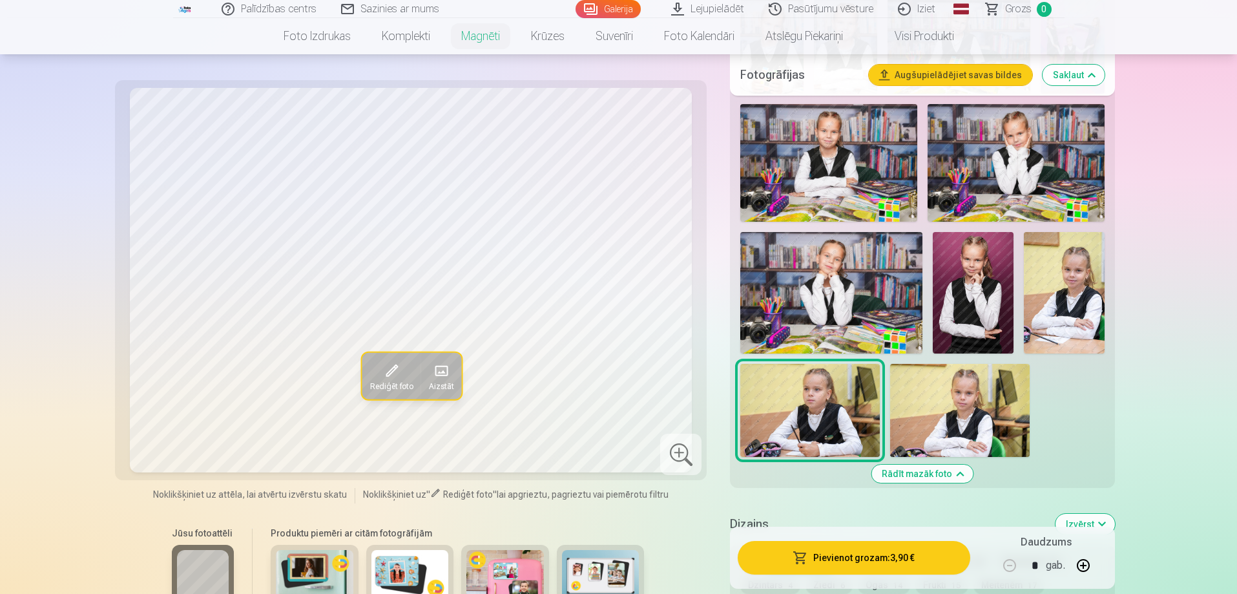
click at [949, 388] on img at bounding box center [960, 410] width 140 height 93
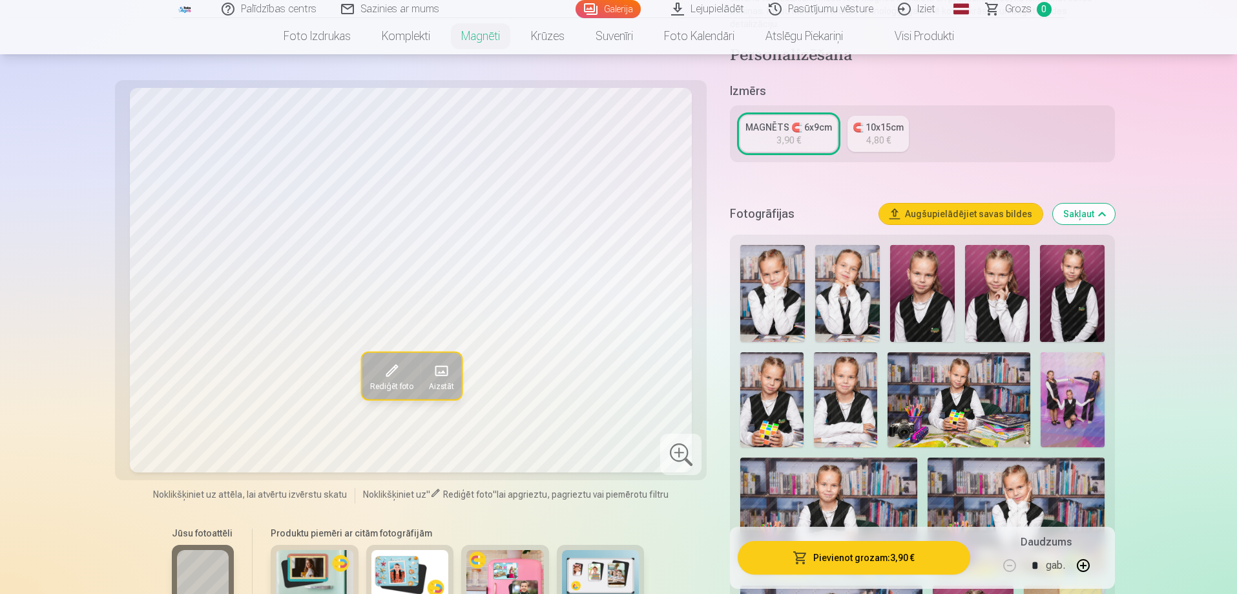
scroll to position [194, 0]
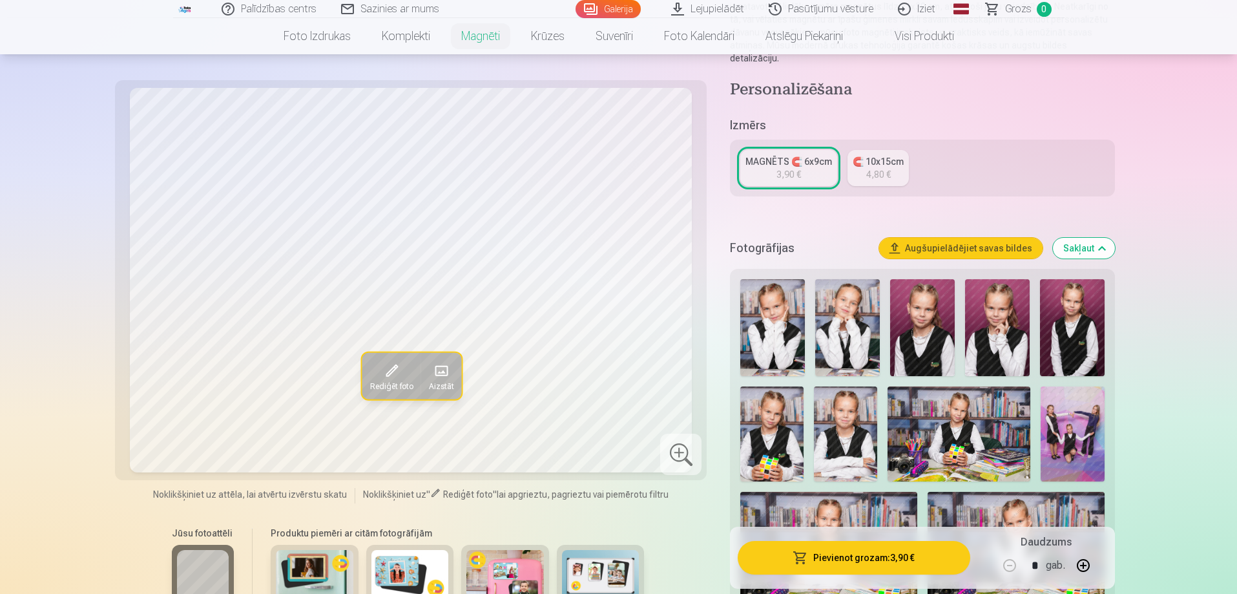
click at [781, 317] on img at bounding box center [772, 327] width 65 height 97
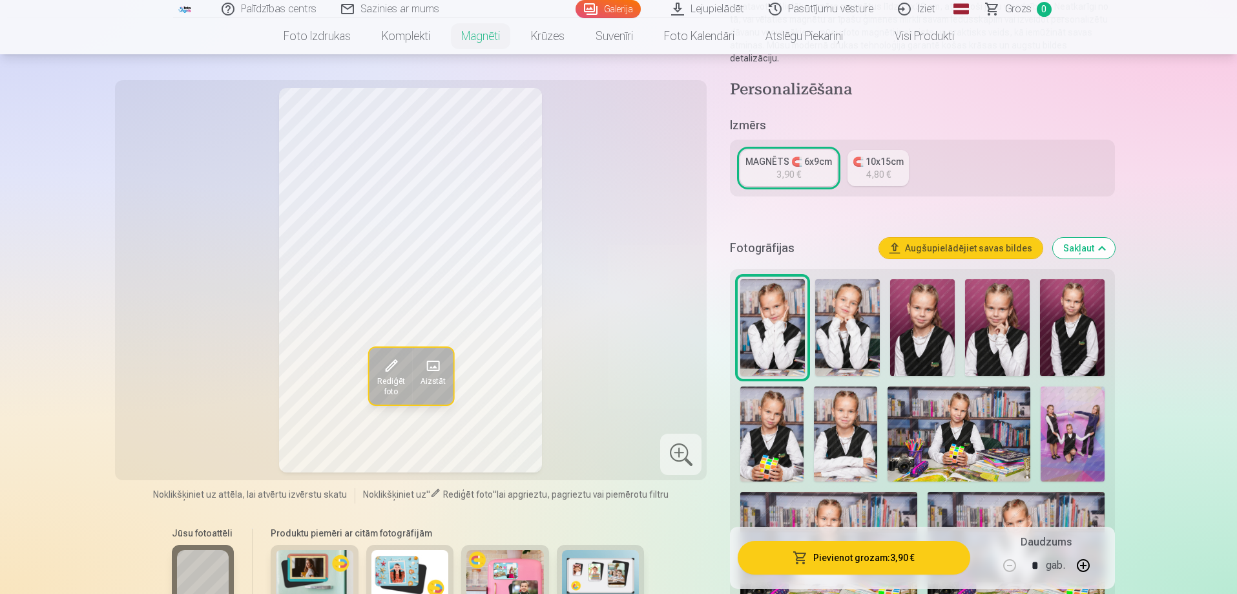
click at [863, 303] on img at bounding box center [847, 327] width 65 height 97
click at [788, 302] on img at bounding box center [772, 327] width 65 height 97
click at [850, 318] on img at bounding box center [847, 327] width 65 height 97
click at [775, 324] on img at bounding box center [772, 327] width 65 height 97
click at [839, 317] on img at bounding box center [847, 327] width 65 height 97
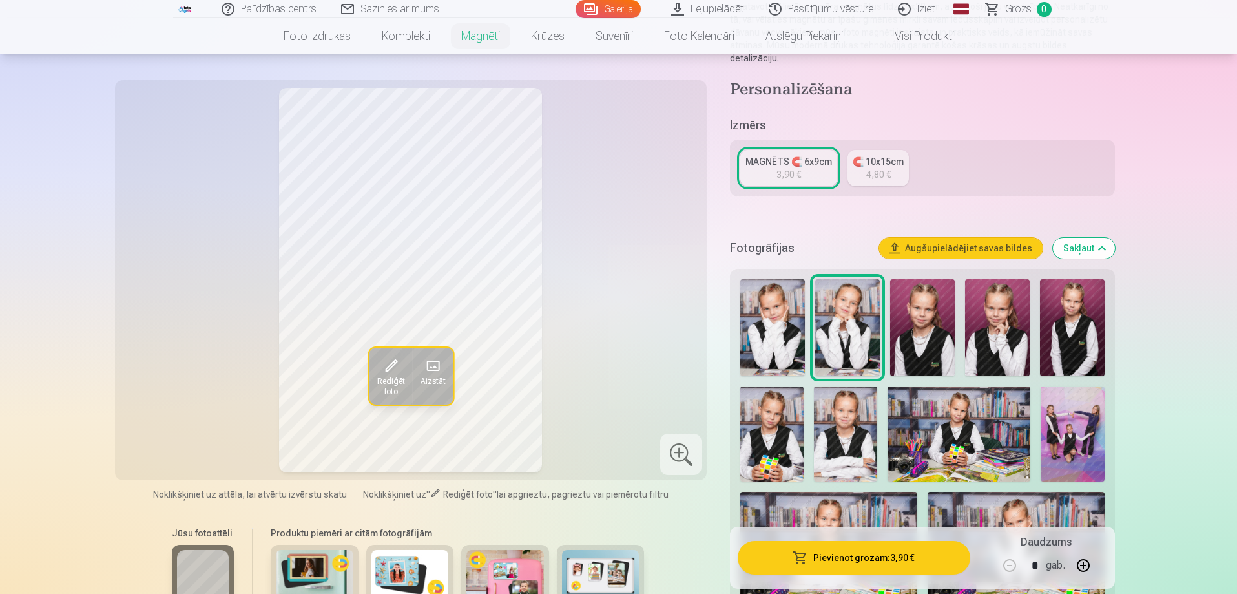
click at [779, 316] on img at bounding box center [772, 327] width 65 height 97
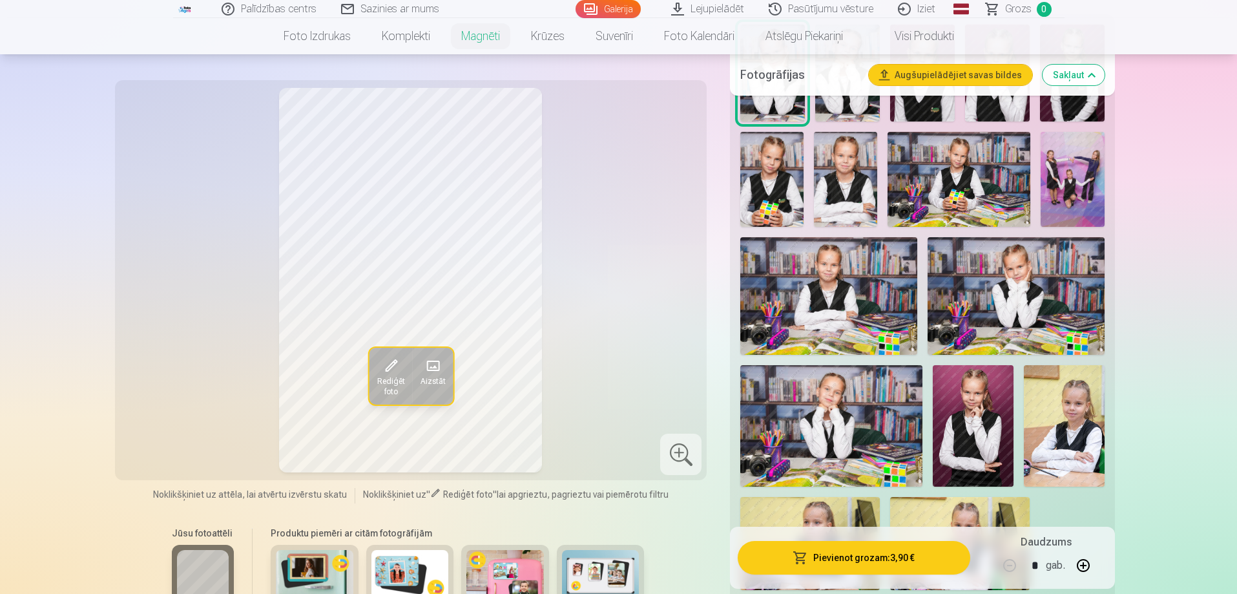
scroll to position [452, 0]
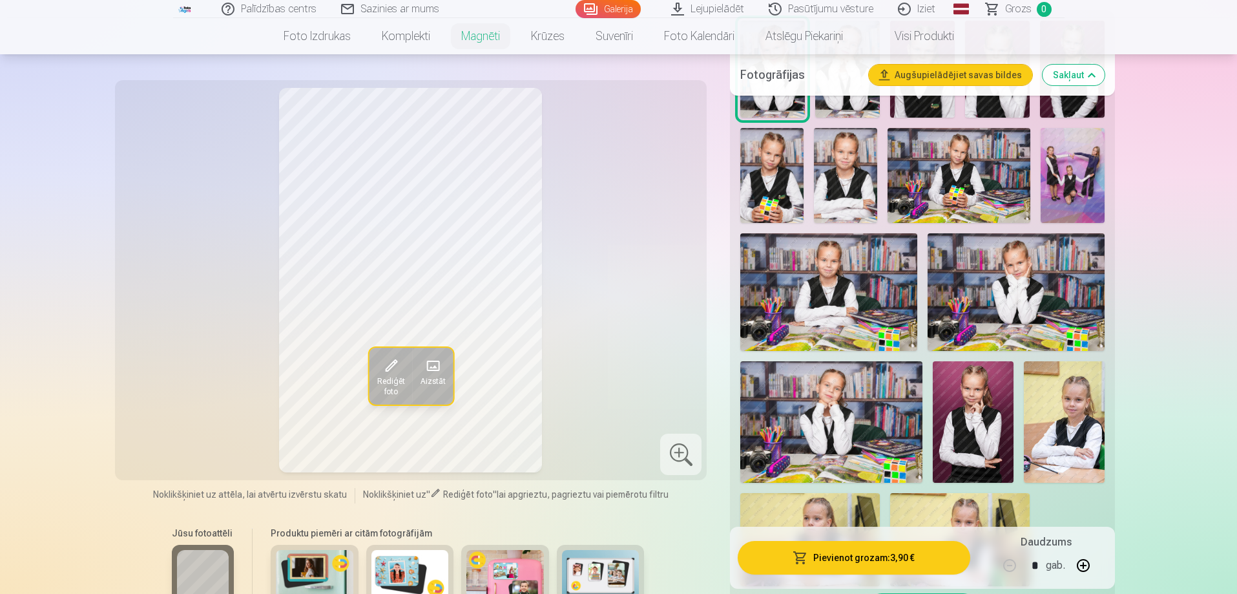
click at [1069, 162] on img at bounding box center [1072, 175] width 63 height 95
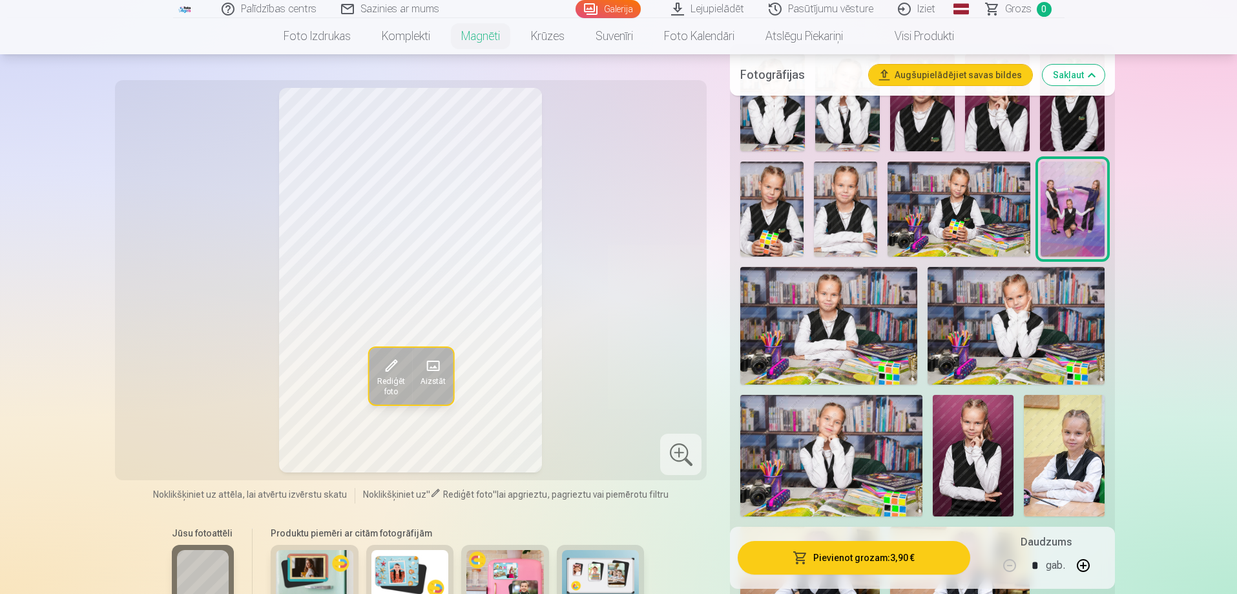
scroll to position [258, 0]
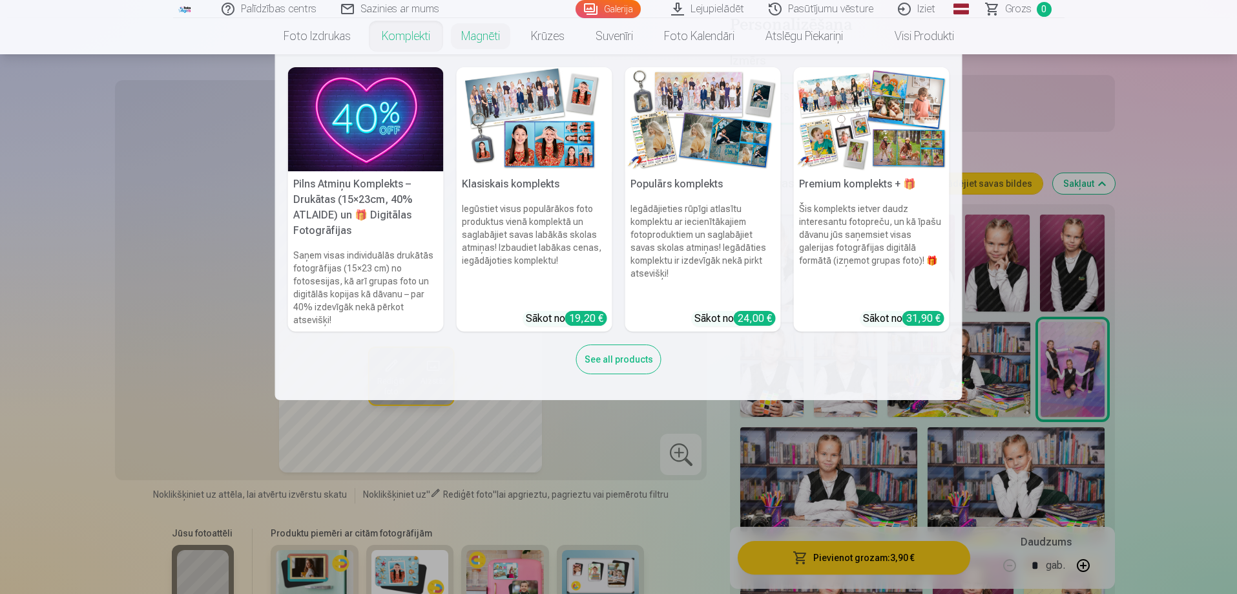
click at [386, 39] on link "Komplekti" at bounding box center [405, 36] width 79 height 36
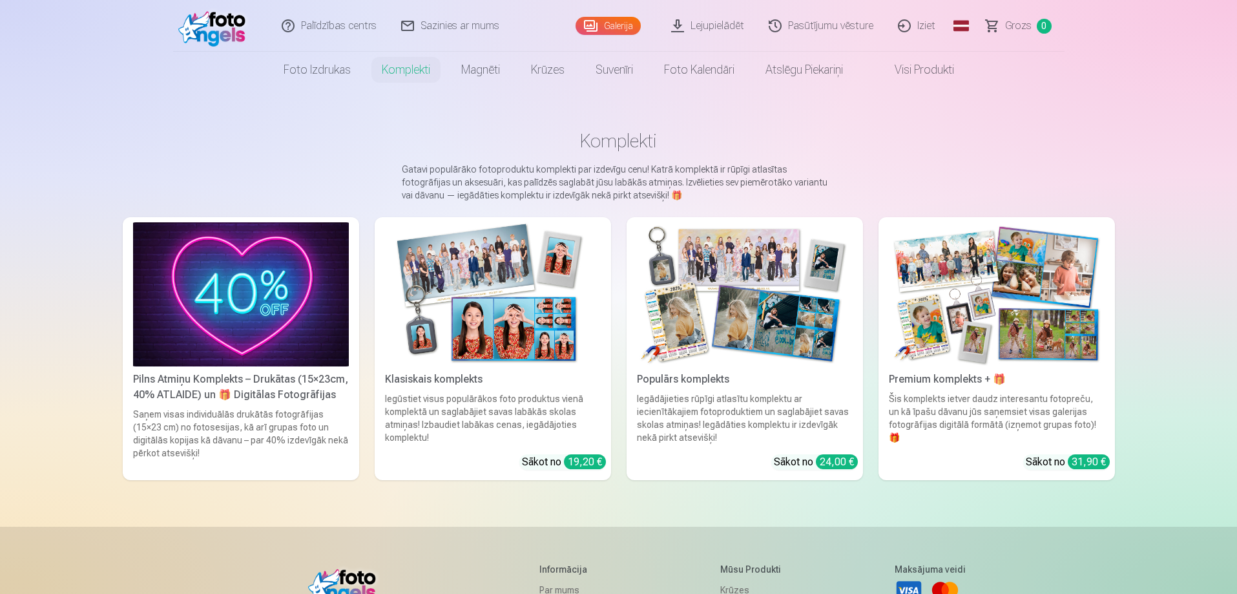
click at [512, 305] on img at bounding box center [493, 294] width 216 height 144
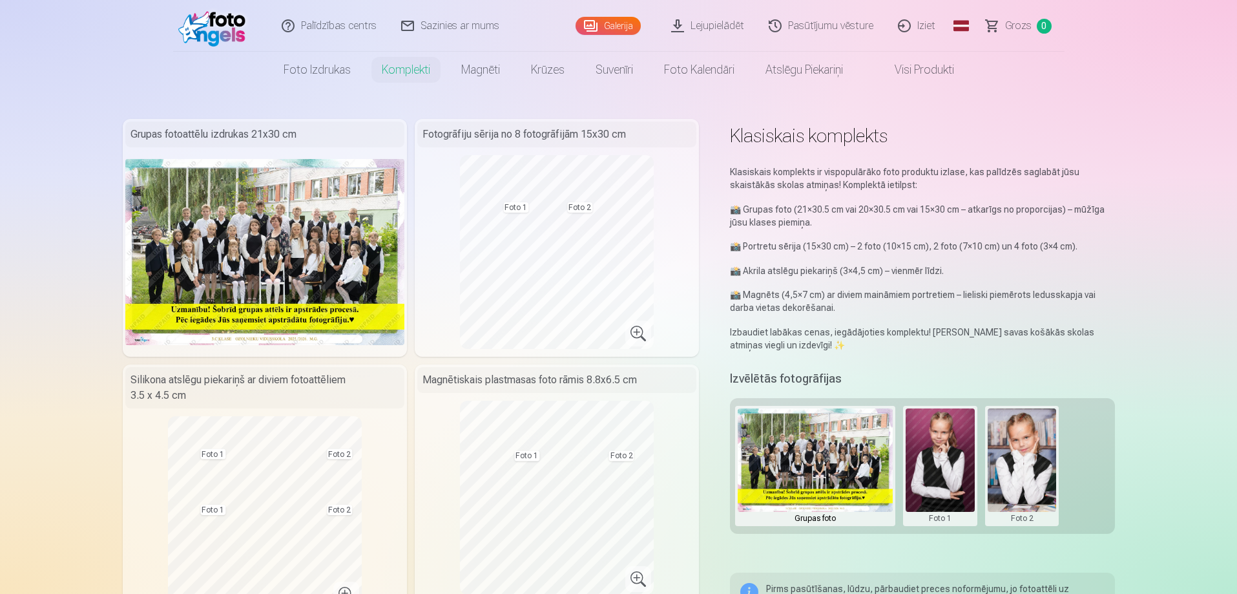
drag, startPoint x: 766, startPoint y: 246, endPoint x: 746, endPoint y: 255, distance: 22.6
click at [746, 255] on div "Klasiskais komplekts ir vispopulārāko foto produktu izlase, kas palīdzēs saglab…" at bounding box center [922, 258] width 384 height 186
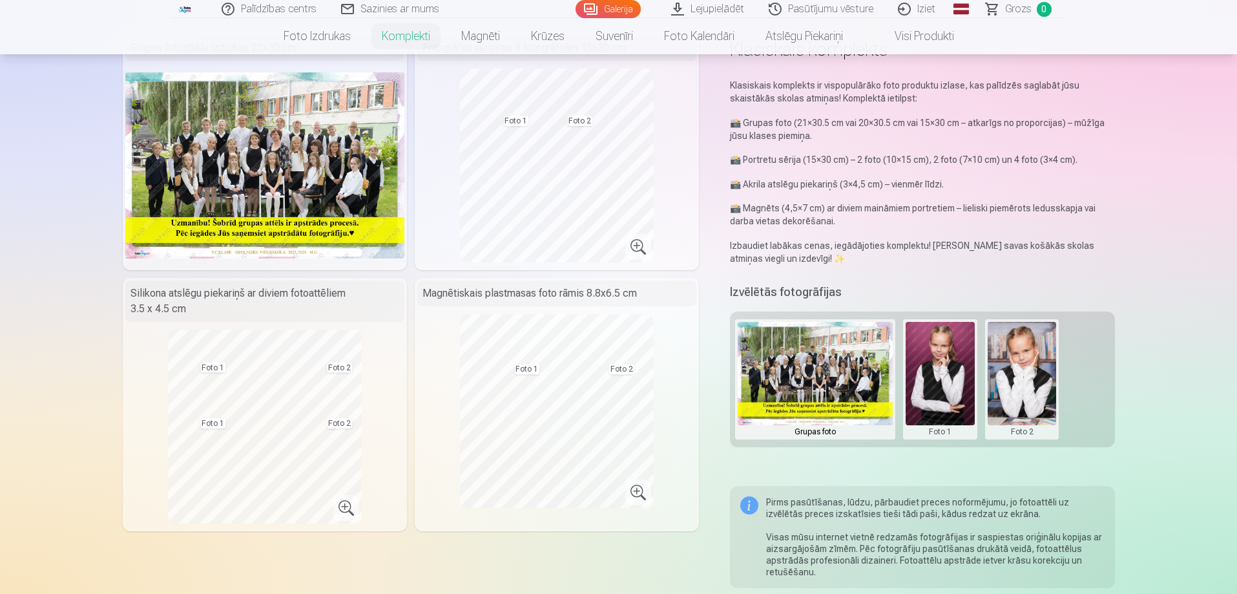
scroll to position [65, 0]
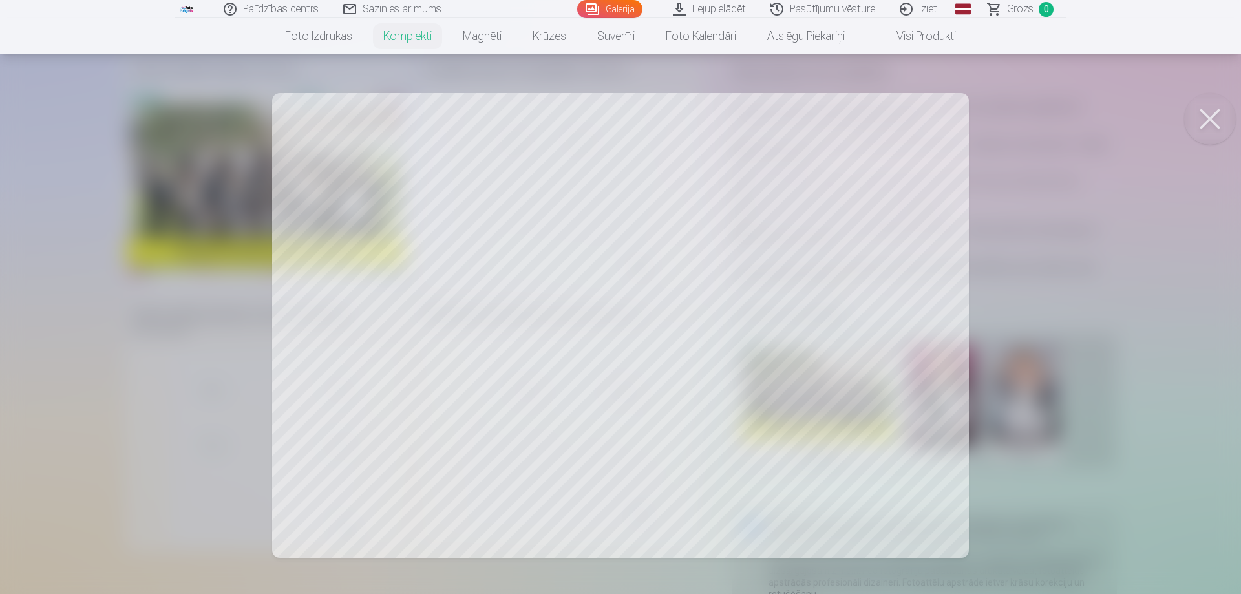
click at [1202, 120] on button at bounding box center [1210, 119] width 52 height 52
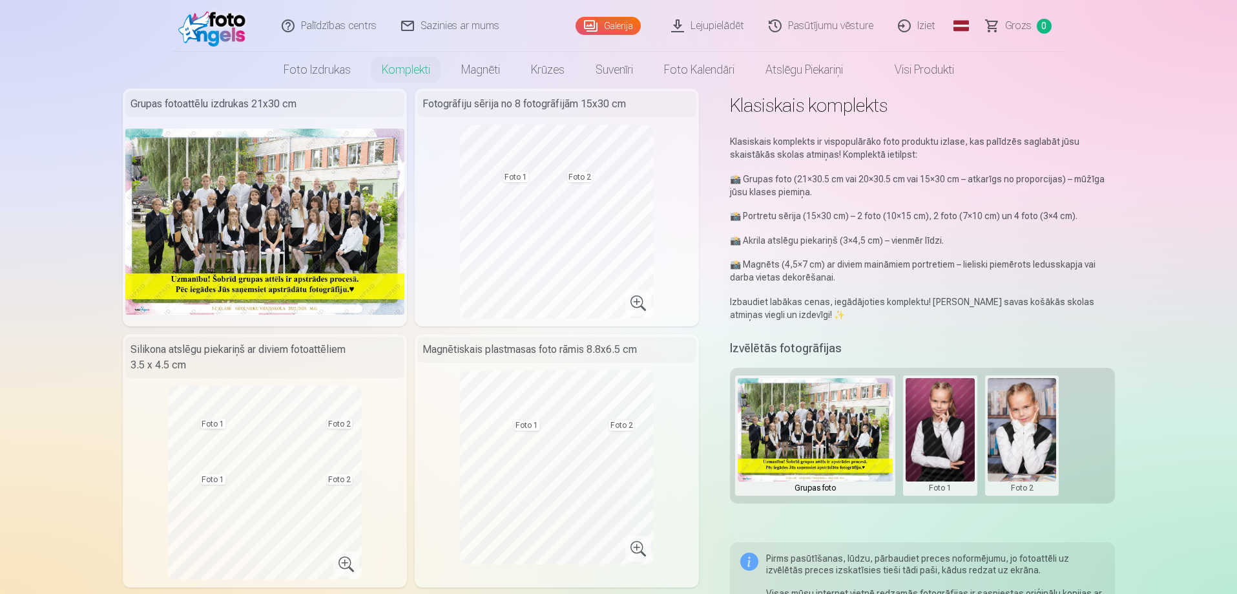
scroll to position [0, 0]
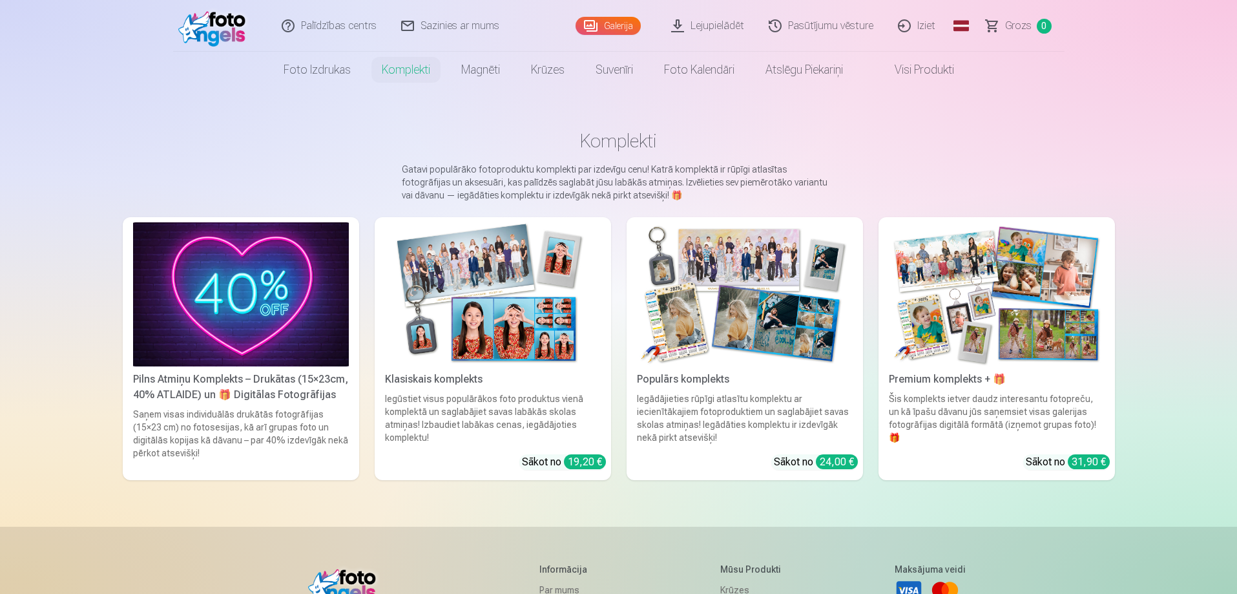
click at [708, 326] on img at bounding box center [745, 294] width 216 height 144
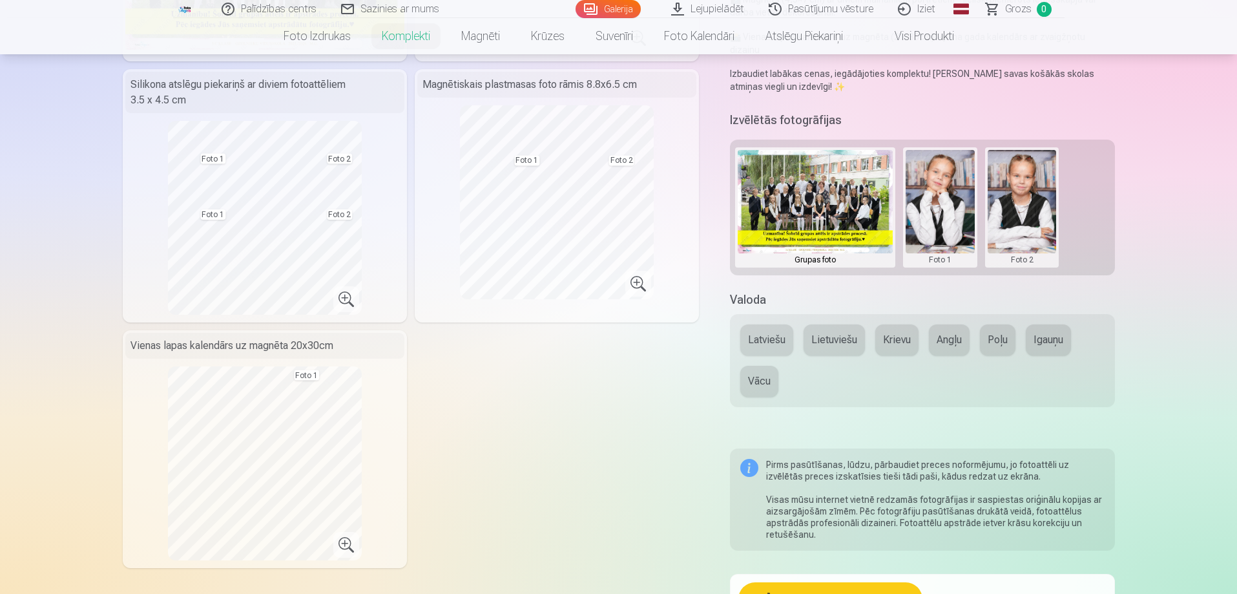
scroll to position [129, 0]
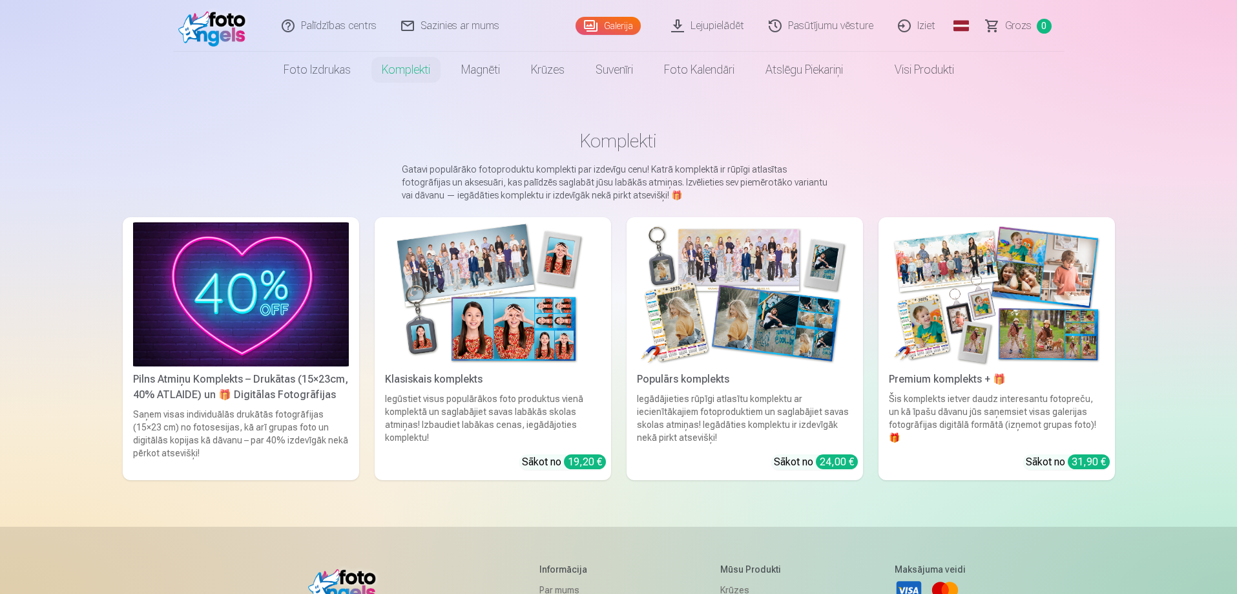
click at [970, 292] on img at bounding box center [997, 294] width 216 height 144
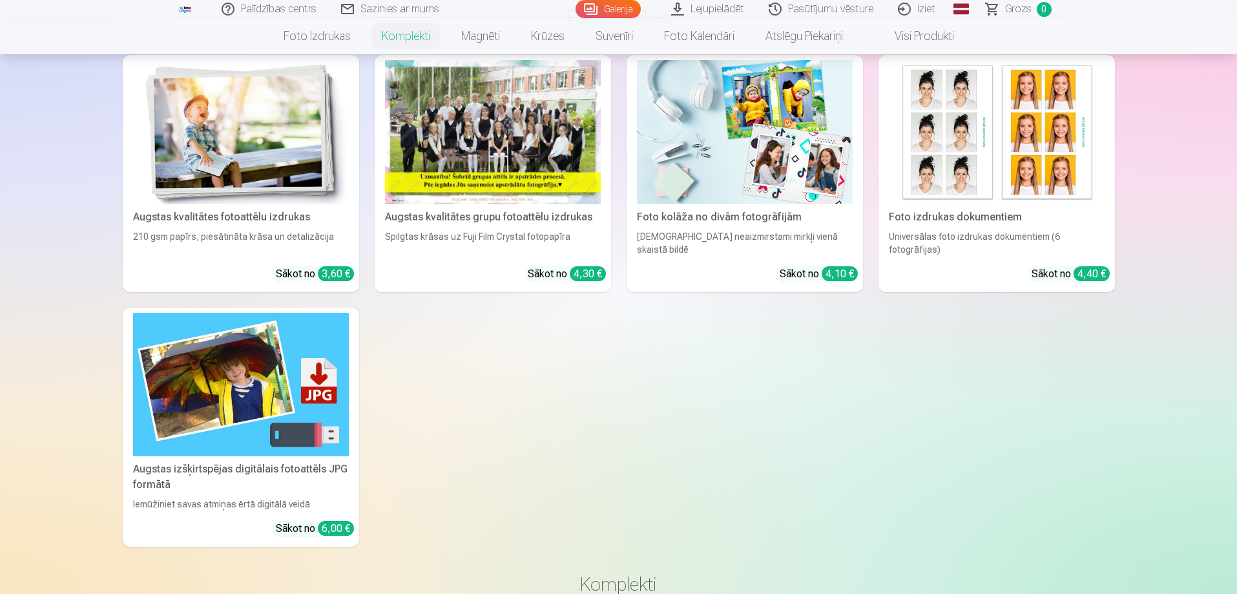
scroll to position [1357, 0]
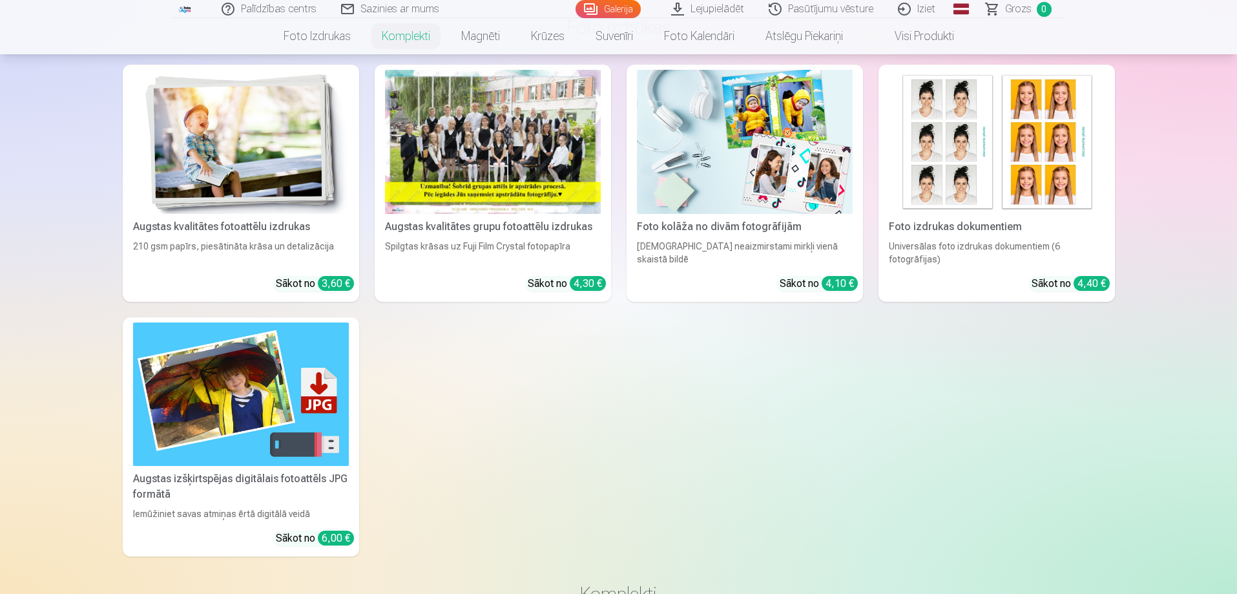
click at [231, 376] on img at bounding box center [241, 394] width 216 height 144
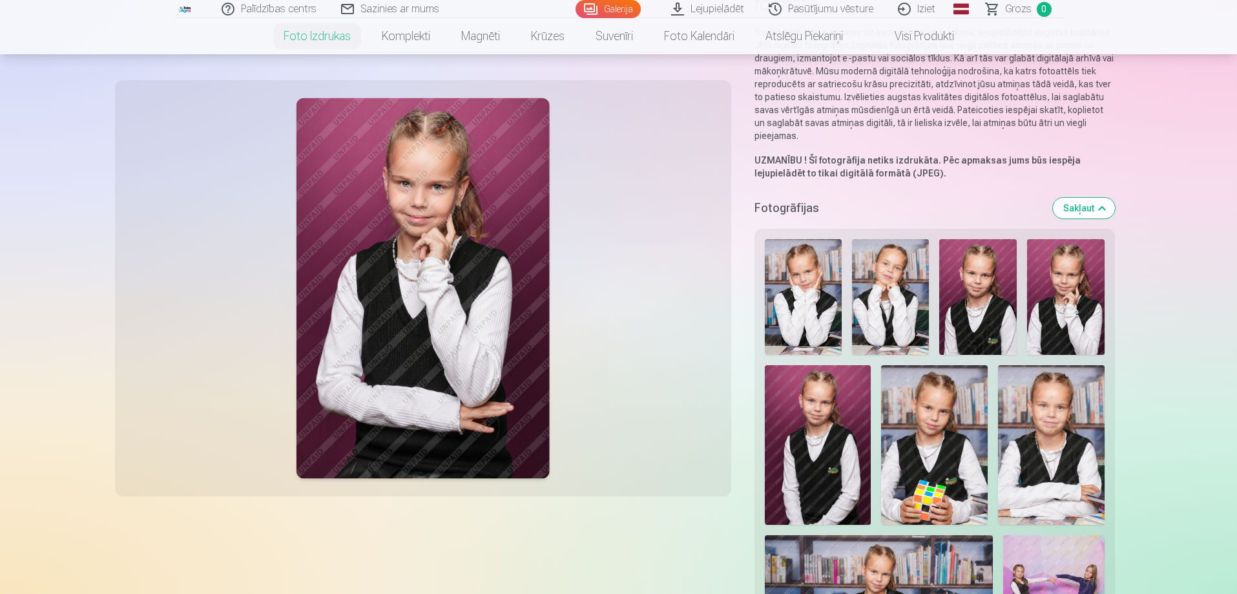
scroll to position [129, 0]
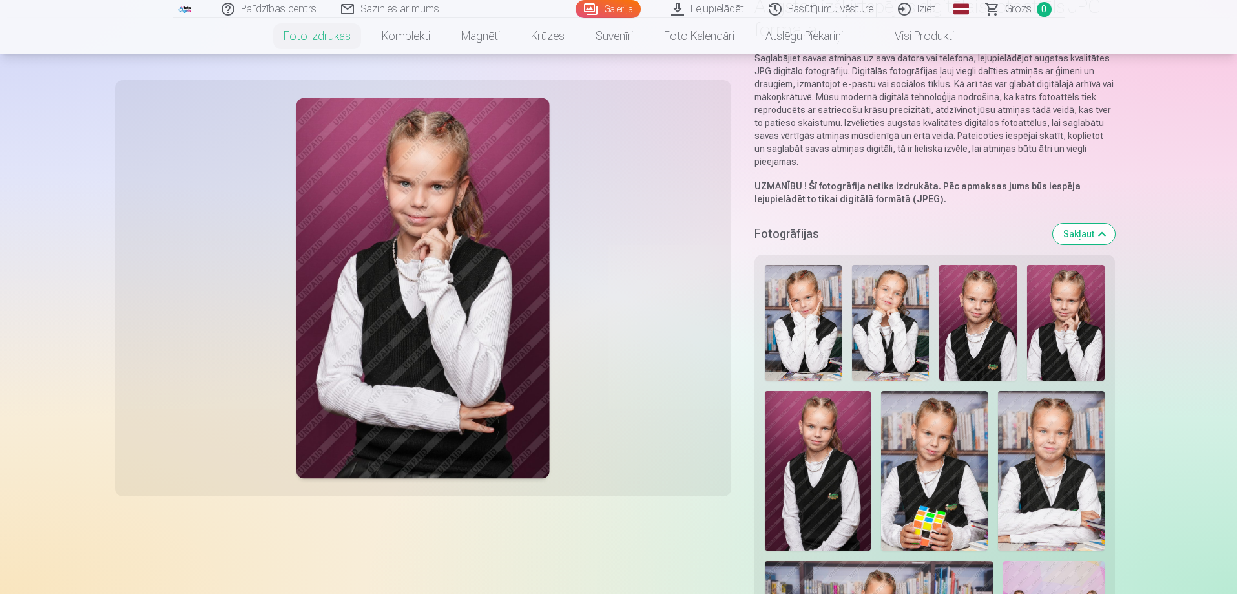
click at [885, 322] on img at bounding box center [890, 323] width 77 height 116
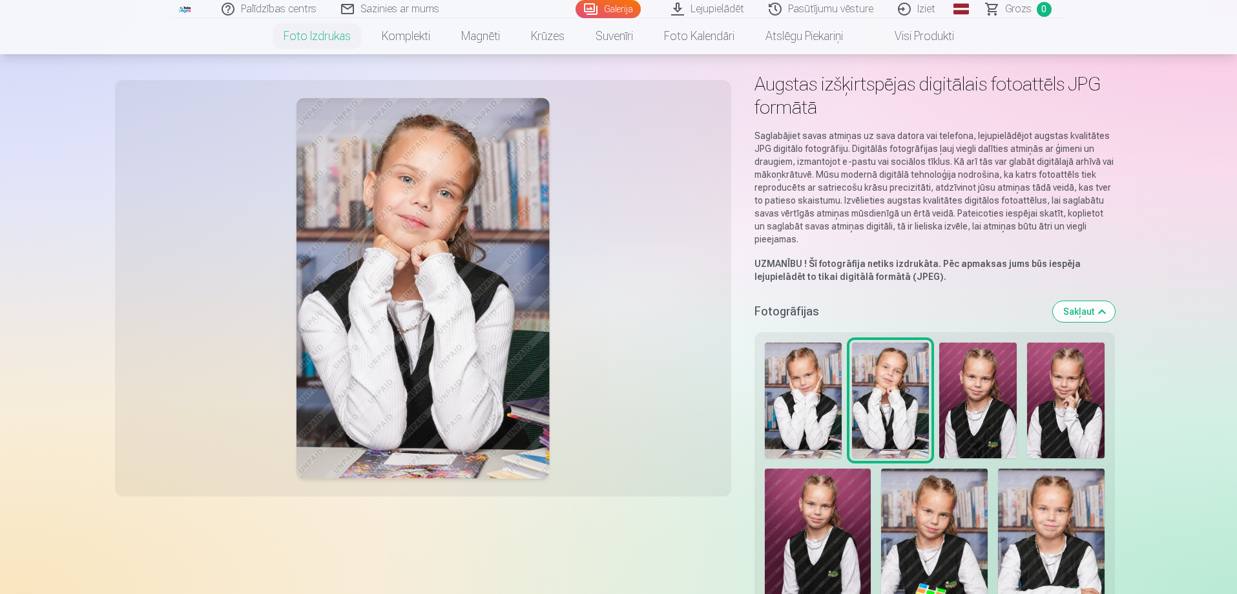
scroll to position [0, 0]
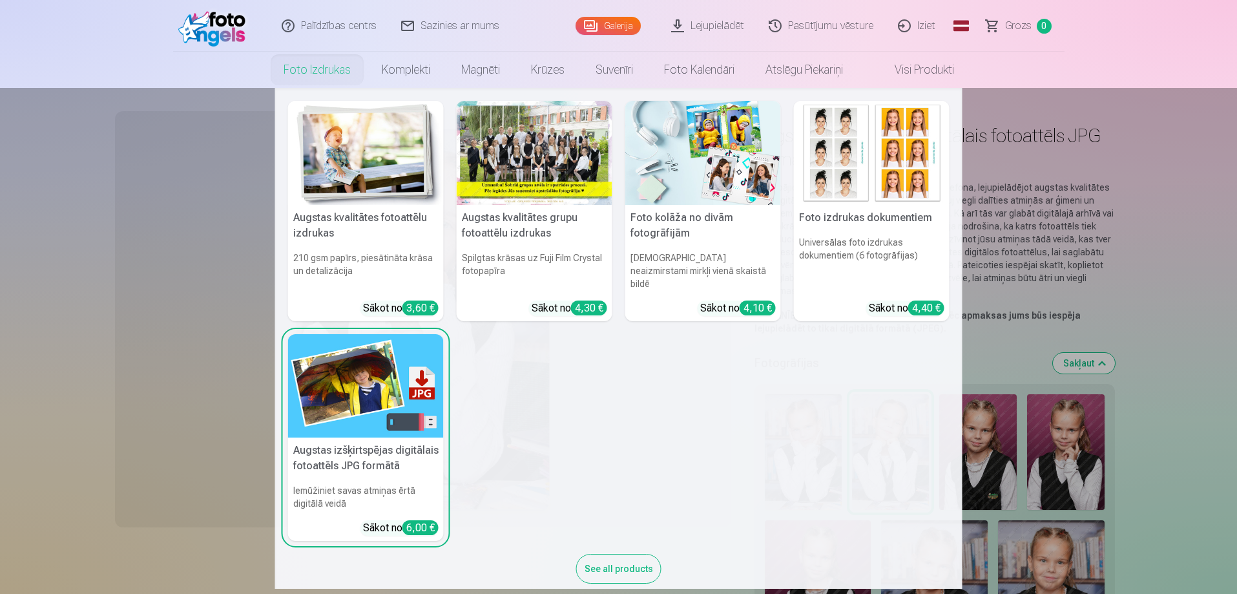
click at [295, 75] on link "Foto izdrukas" at bounding box center [317, 70] width 98 height 36
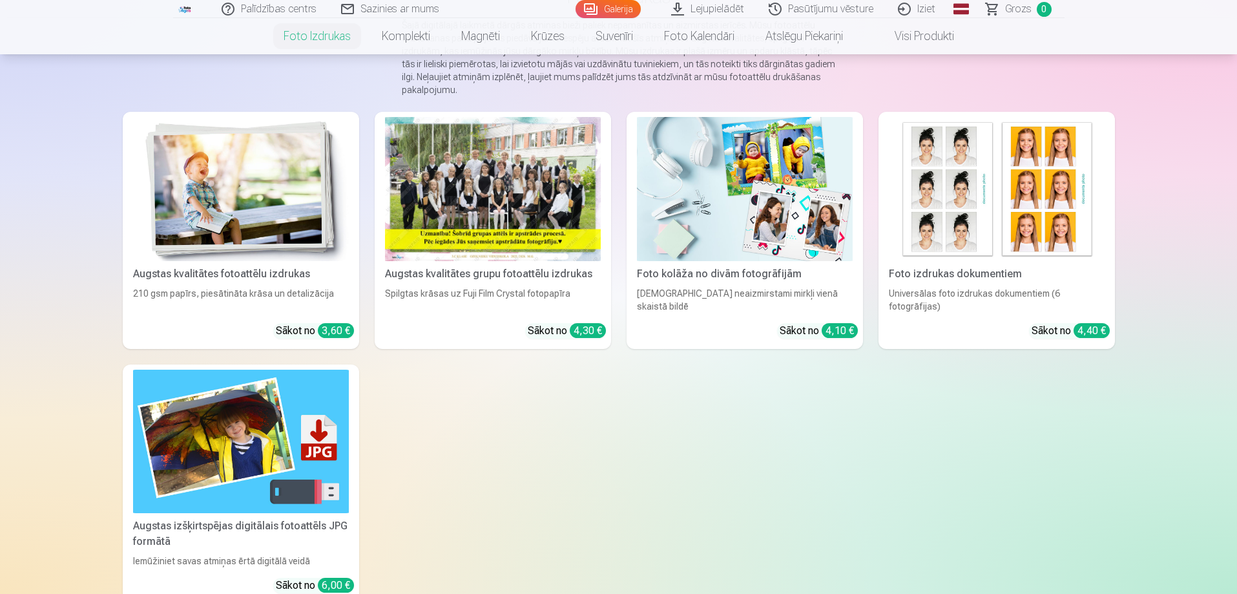
scroll to position [194, 0]
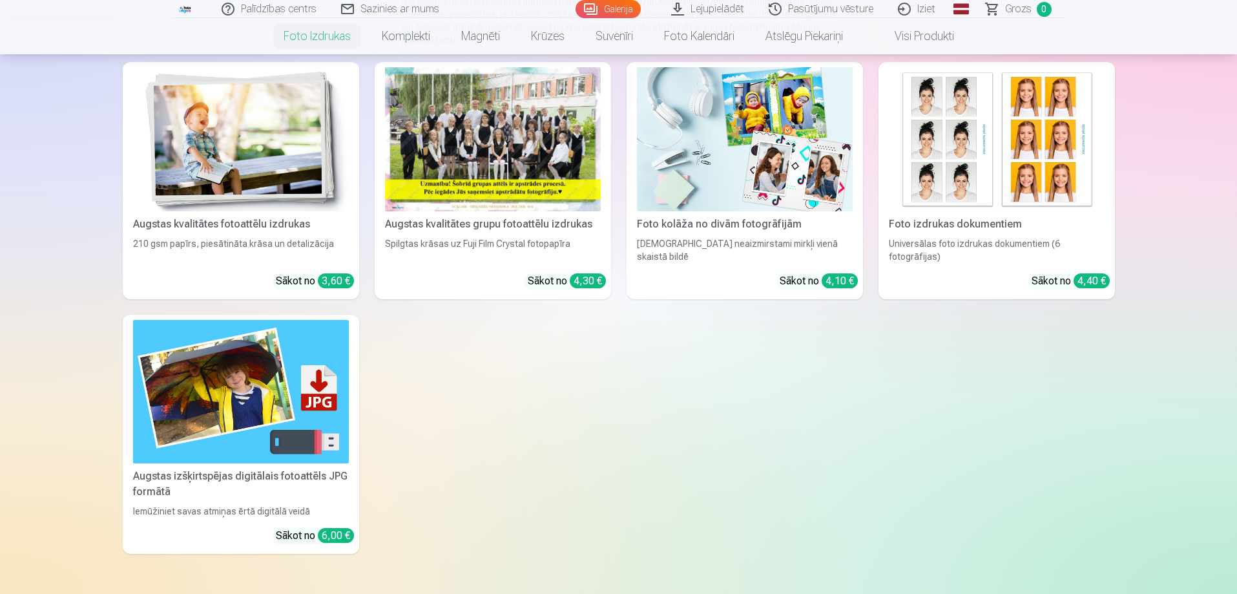
click at [267, 142] on img at bounding box center [241, 139] width 216 height 144
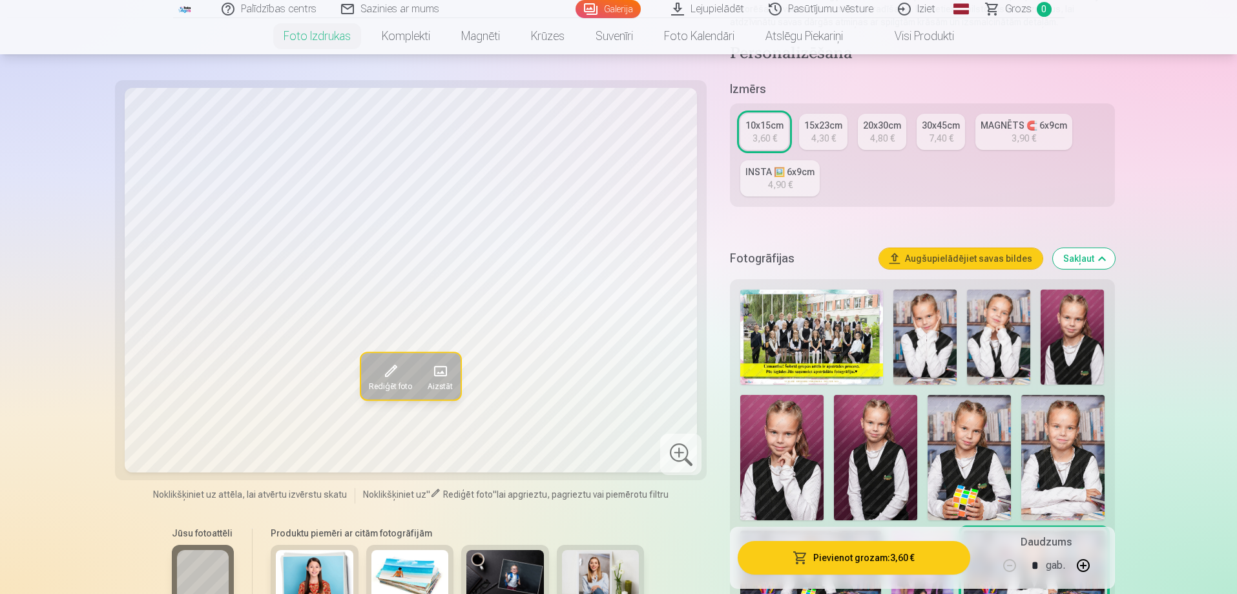
scroll to position [194, 0]
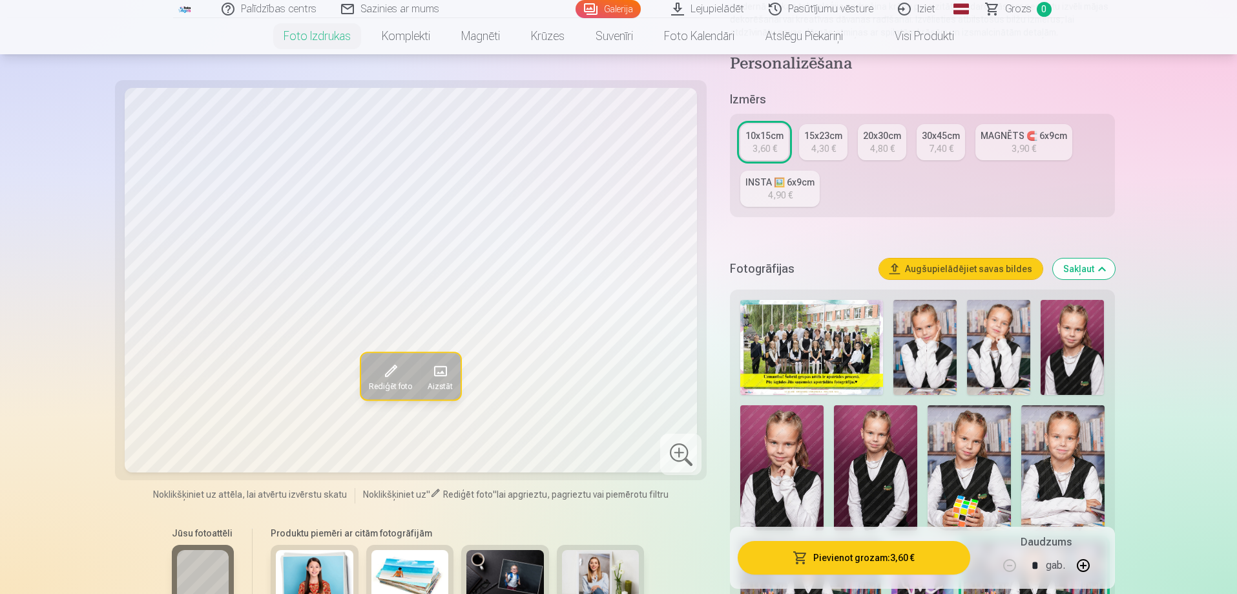
click at [824, 348] on img at bounding box center [811, 347] width 143 height 95
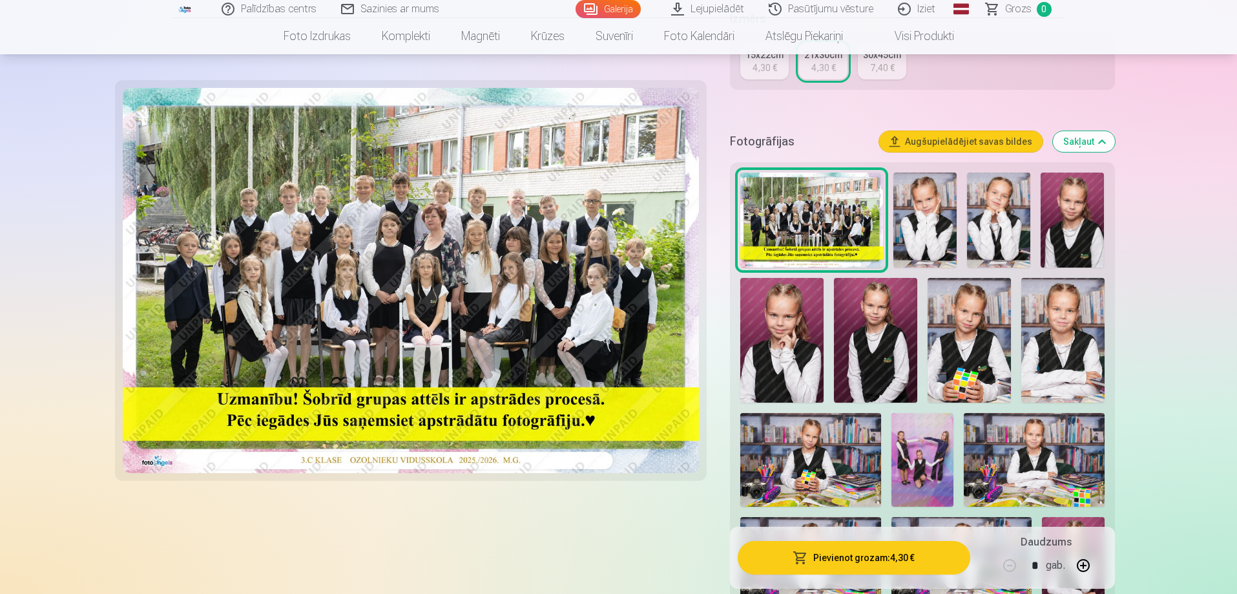
scroll to position [323, 0]
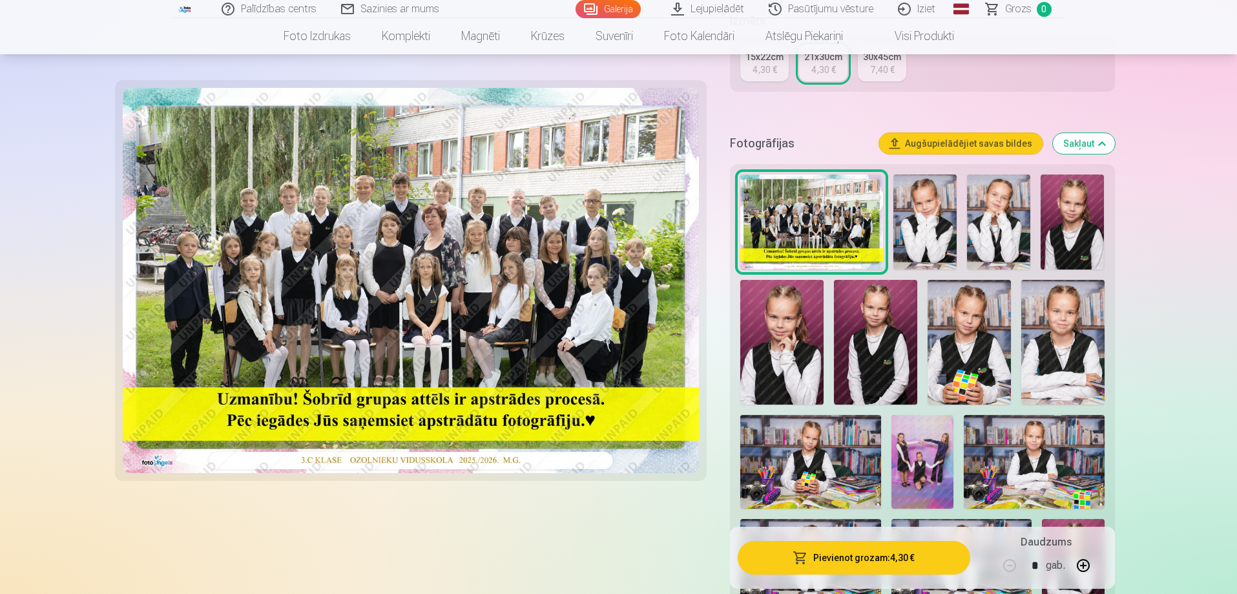
click at [915, 450] on img at bounding box center [923, 462] width 63 height 94
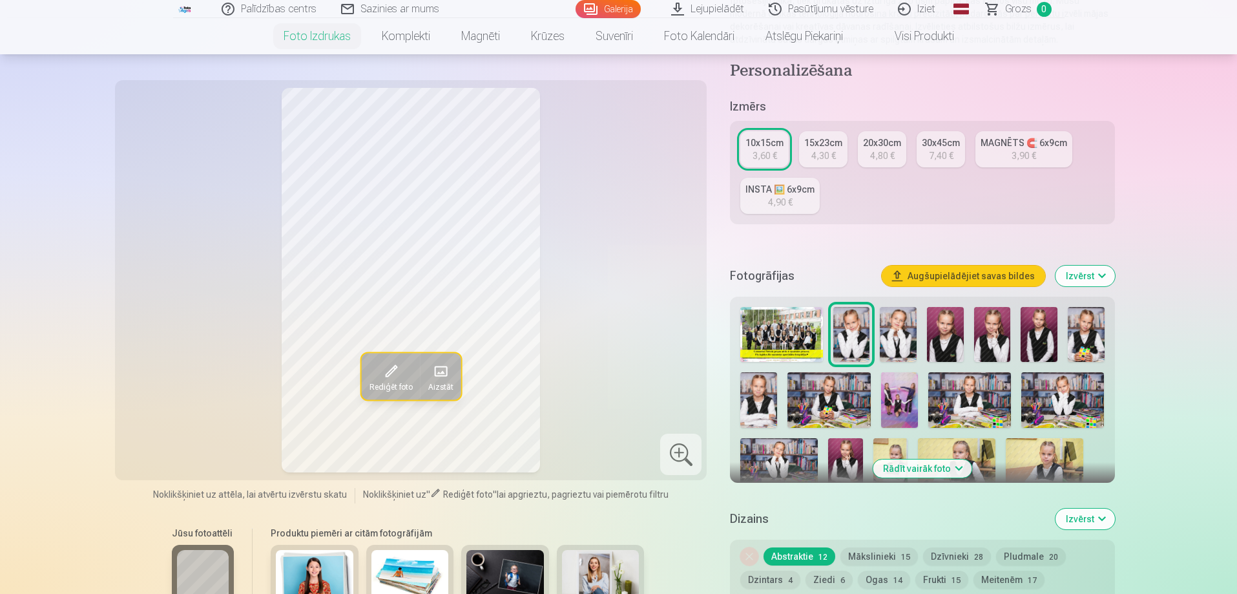
scroll to position [194, 0]
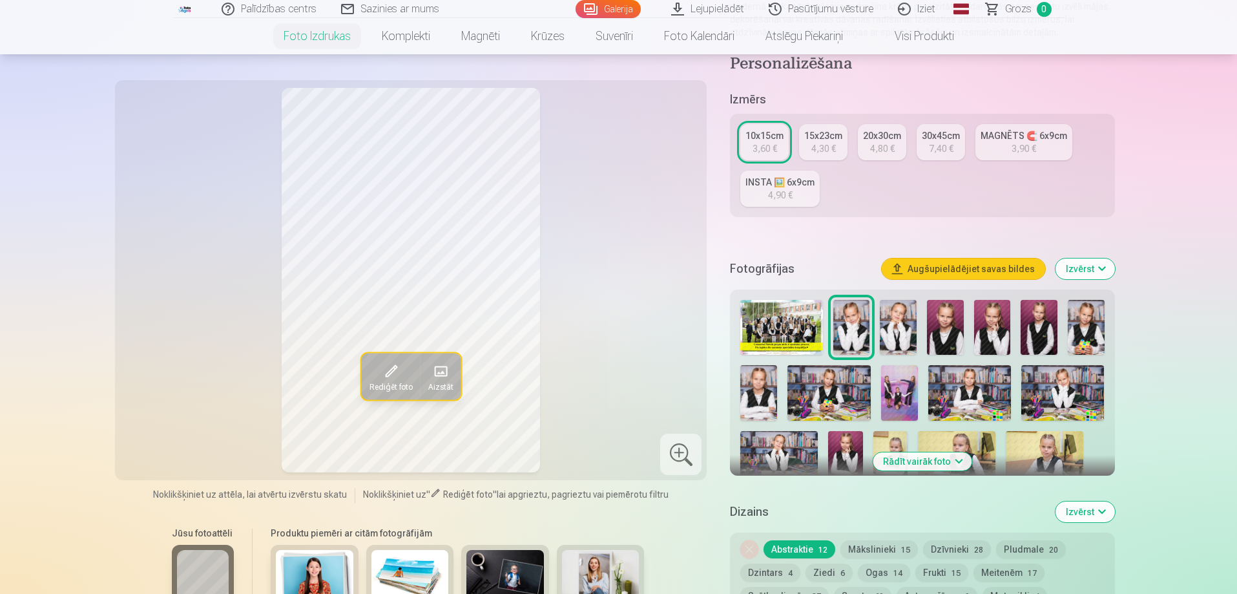
click at [901, 390] on img at bounding box center [899, 393] width 37 height 56
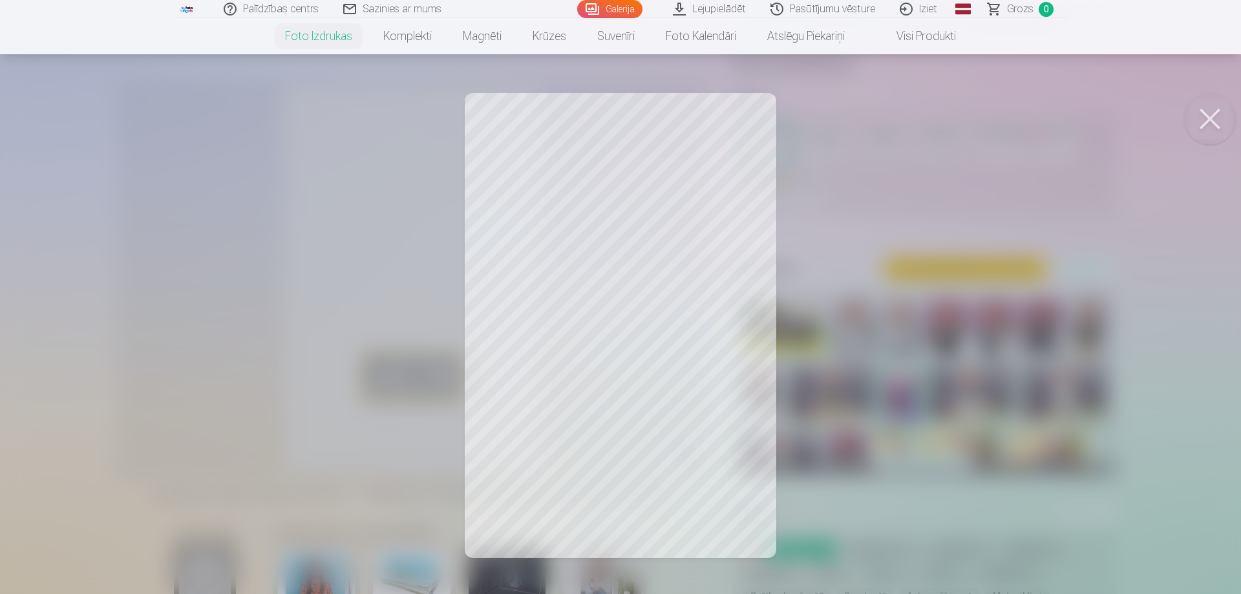
click at [1210, 118] on button at bounding box center [1210, 119] width 52 height 52
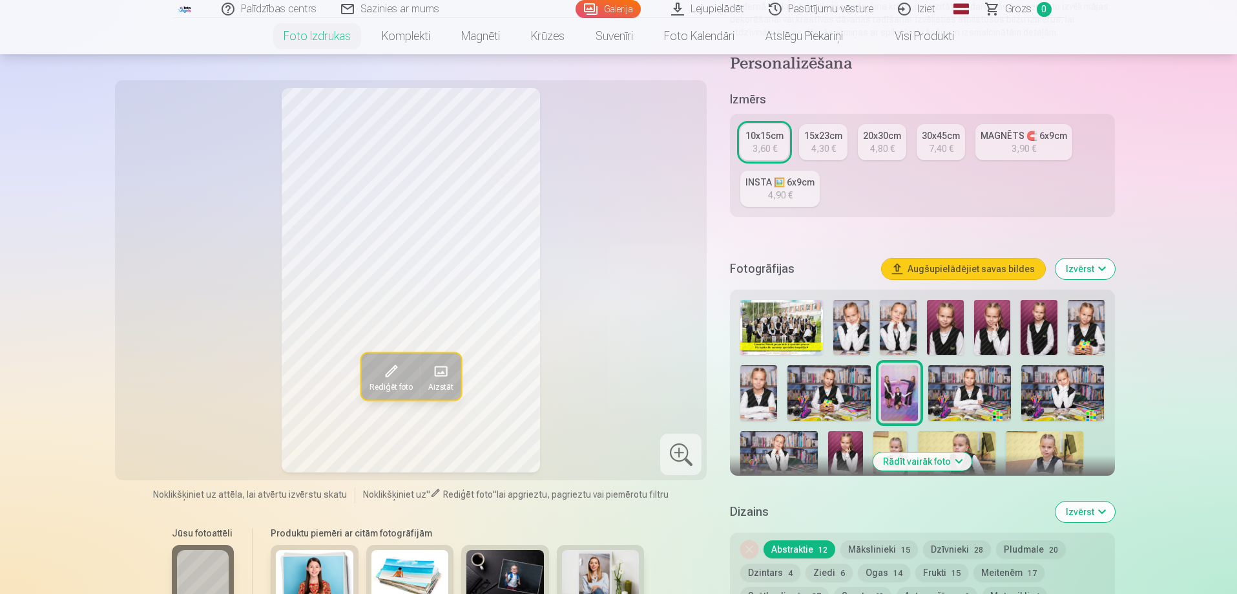
scroll to position [129, 0]
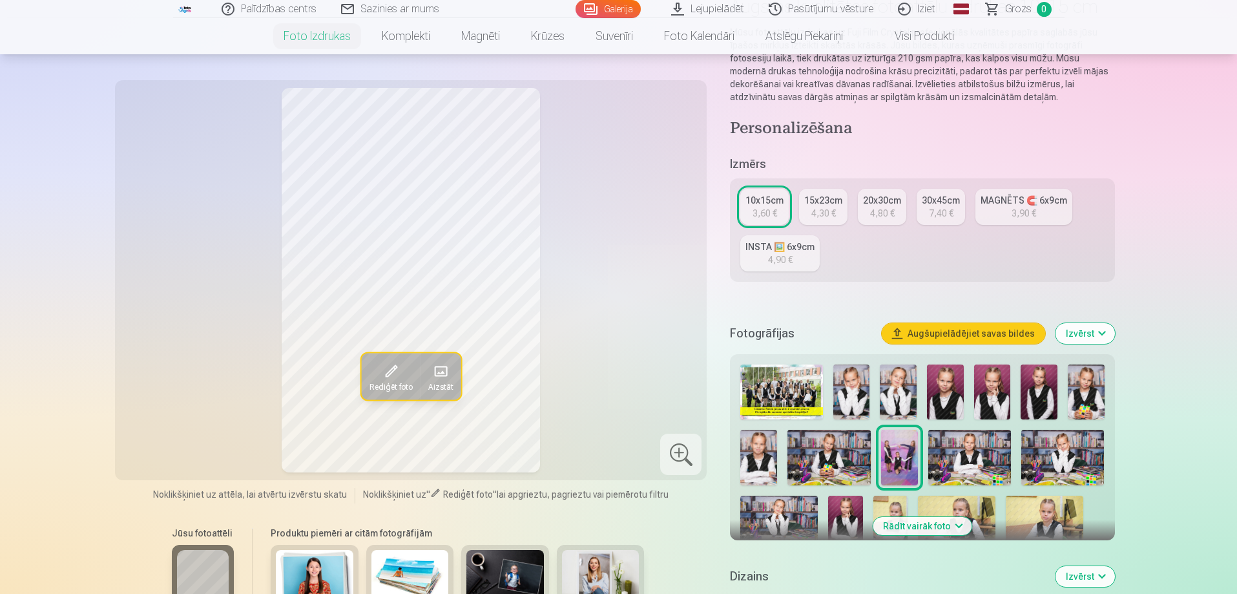
click at [792, 264] on div "4,90 €" at bounding box center [780, 259] width 25 height 13
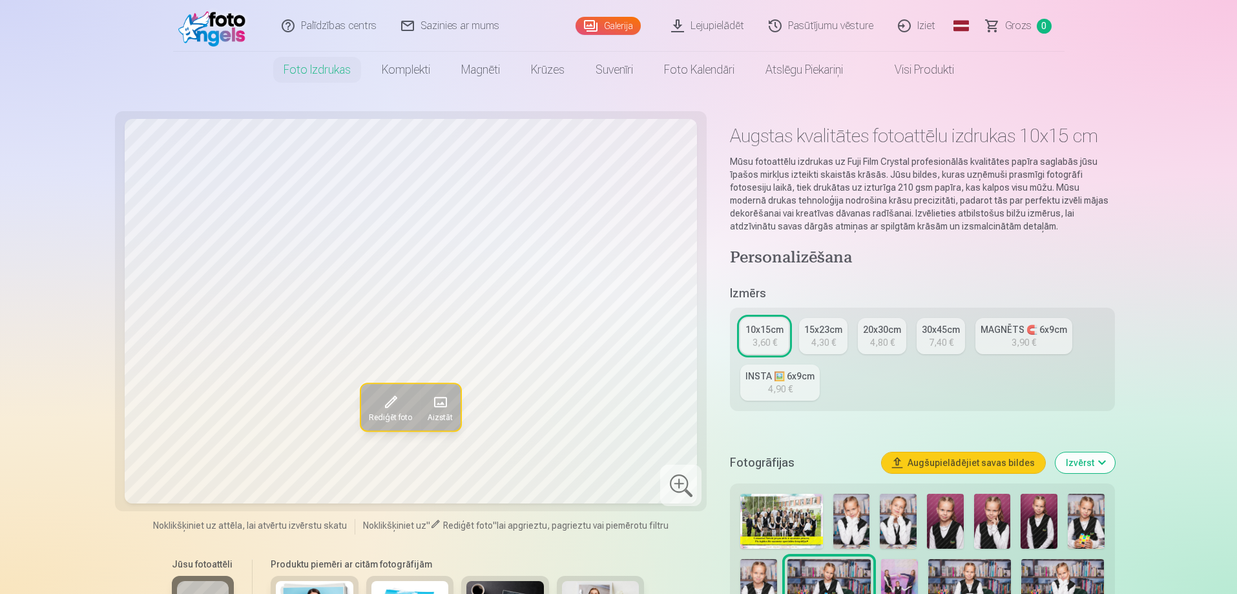
click at [765, 385] on link "INSTA 🖼️ 6x9cm 4,90 €" at bounding box center [779, 382] width 79 height 36
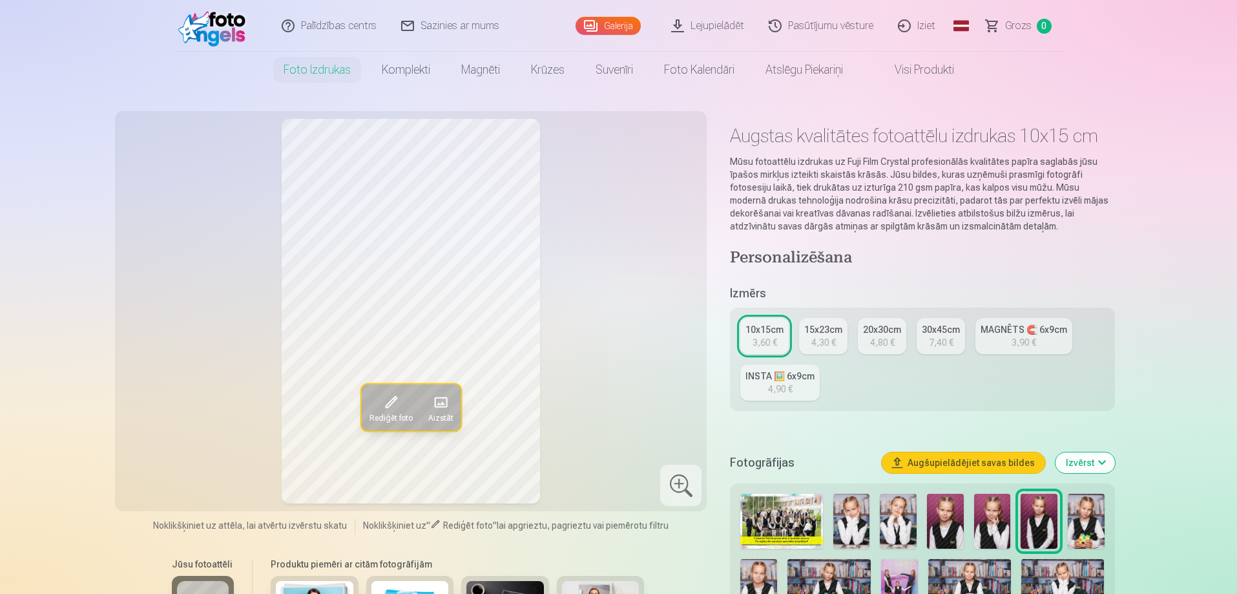
click at [999, 337] on link "MAGNĒTS 🧲 6x9cm 3,90 €" at bounding box center [1024, 336] width 97 height 36
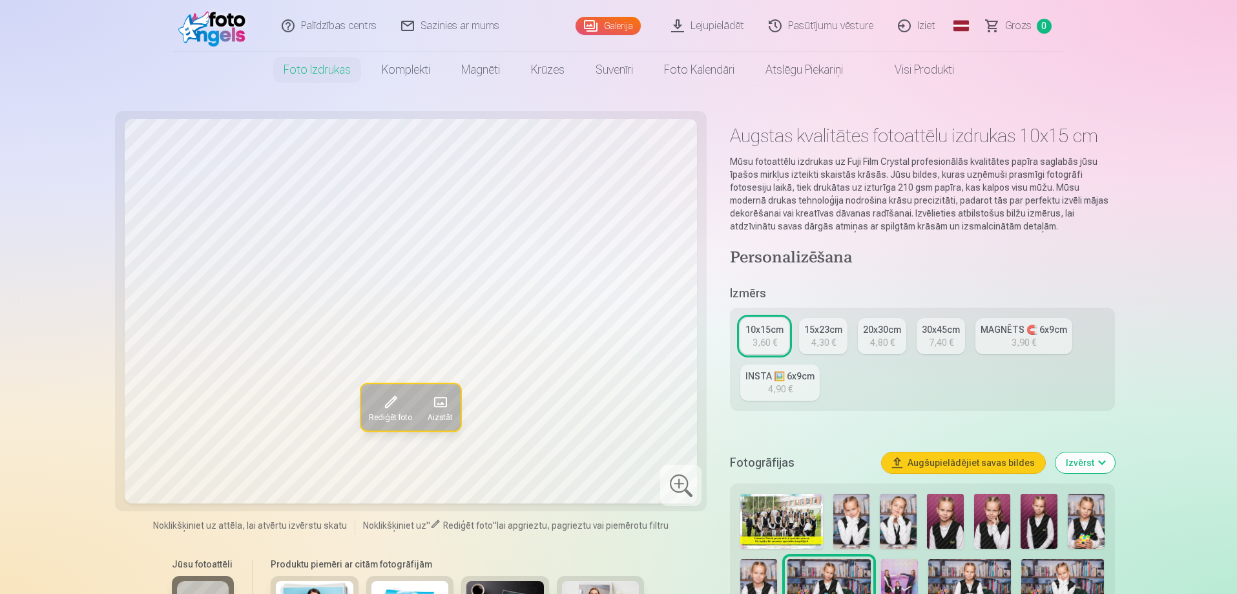
click at [620, 26] on link "Galerija" at bounding box center [608, 26] width 65 height 18
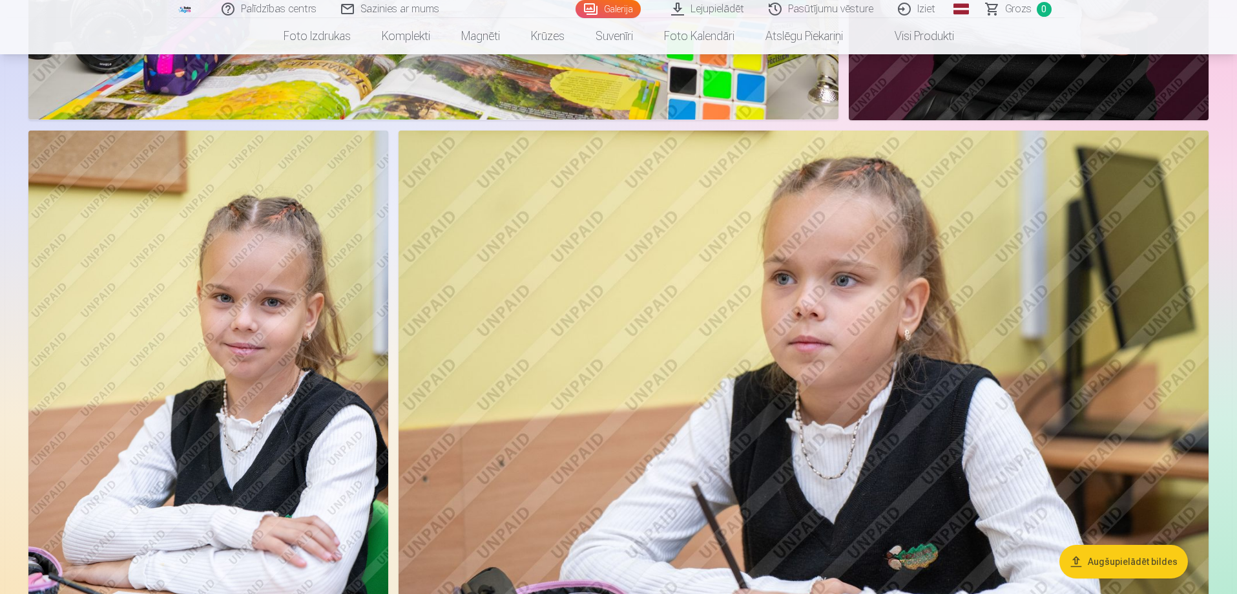
scroll to position [4846, 0]
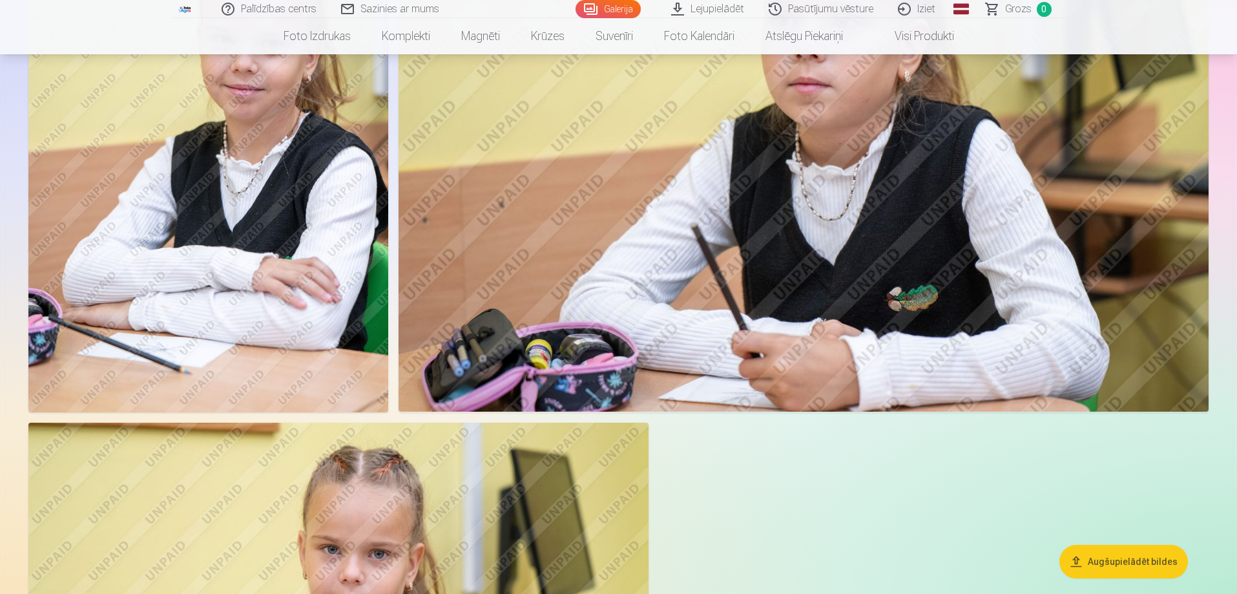
click at [1136, 563] on button "Augšupielādēt bildes" at bounding box center [1124, 562] width 129 height 34
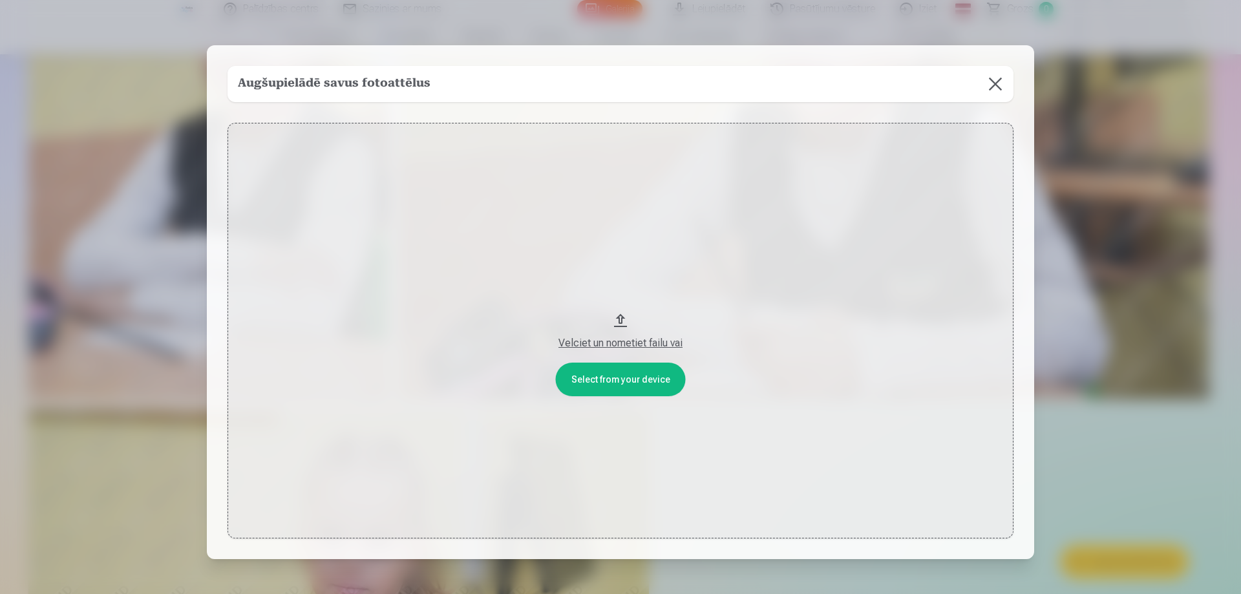
click at [990, 83] on button at bounding box center [995, 84] width 36 height 36
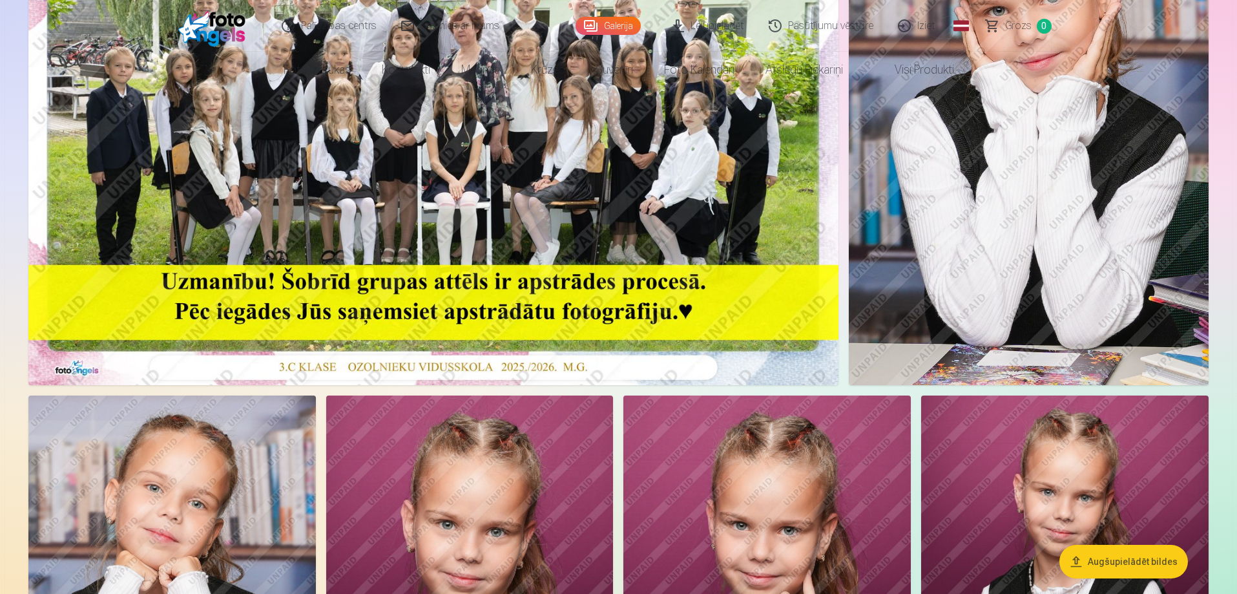
scroll to position [0, 0]
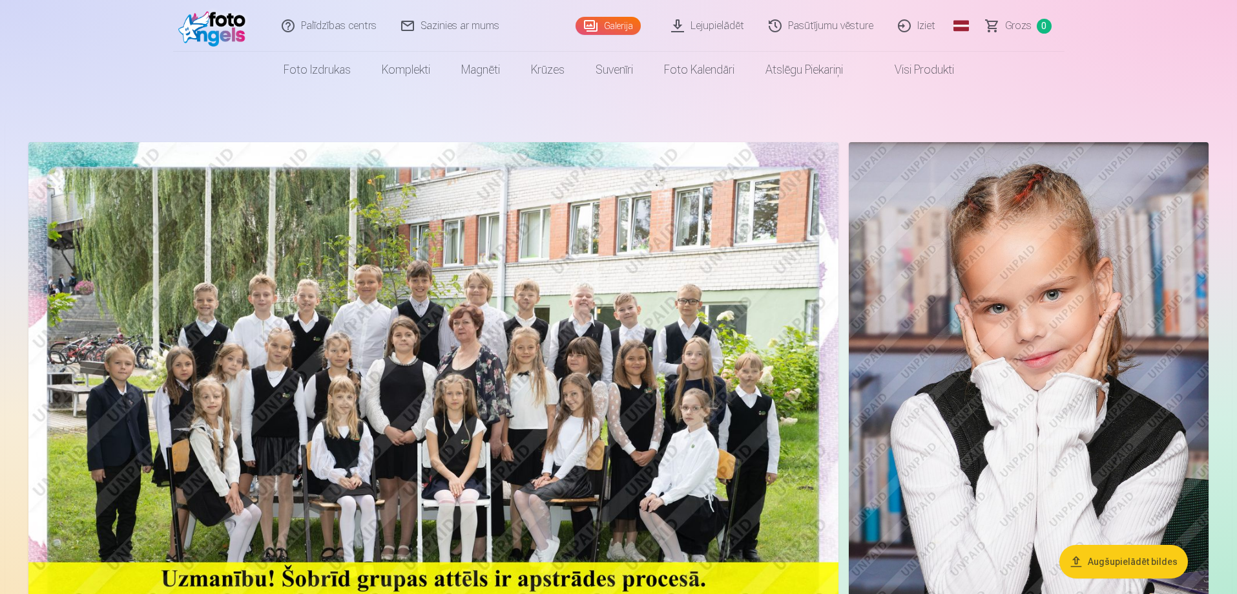
click at [233, 34] on img at bounding box center [215, 25] width 74 height 41
click at [201, 24] on img at bounding box center [215, 25] width 74 height 41
